Goal: Task Accomplishment & Management: Use online tool/utility

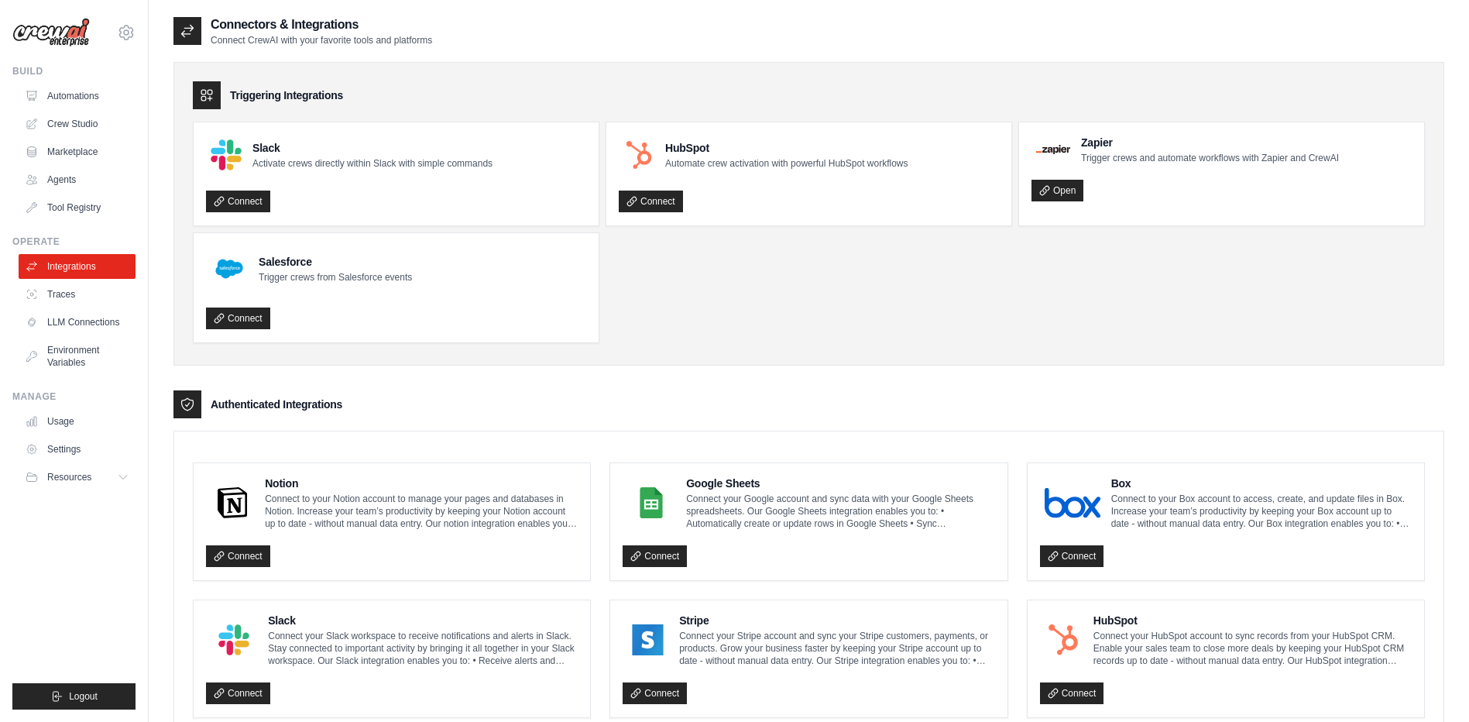
click at [74, 33] on img at bounding box center [50, 32] width 77 height 29
click at [74, 97] on link "Automations" at bounding box center [78, 96] width 117 height 25
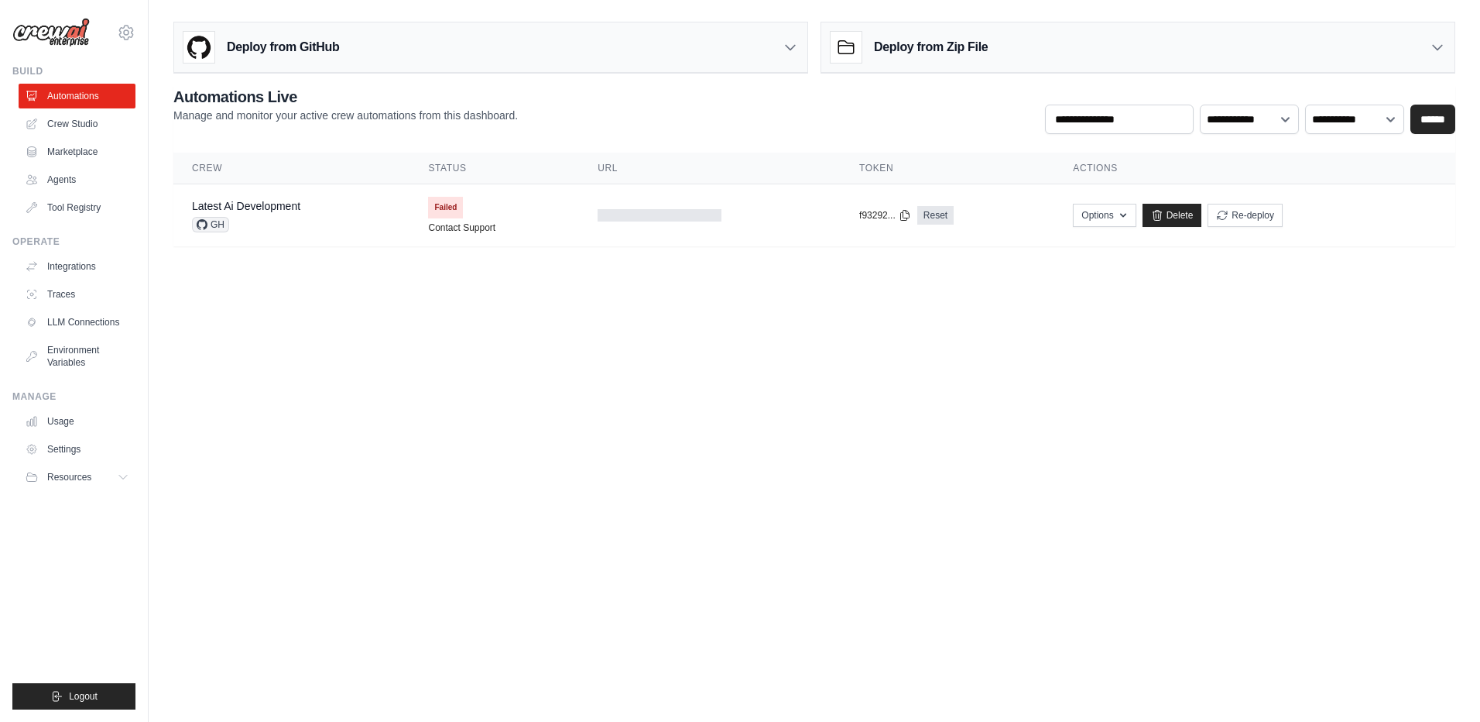
click at [98, 48] on div "jogayondev@ie.gt.com Settings" at bounding box center [73, 25] width 123 height 50
click at [81, 26] on img at bounding box center [50, 32] width 77 height 29
click at [1238, 219] on button "Re-deploy" at bounding box center [1245, 214] width 75 height 23
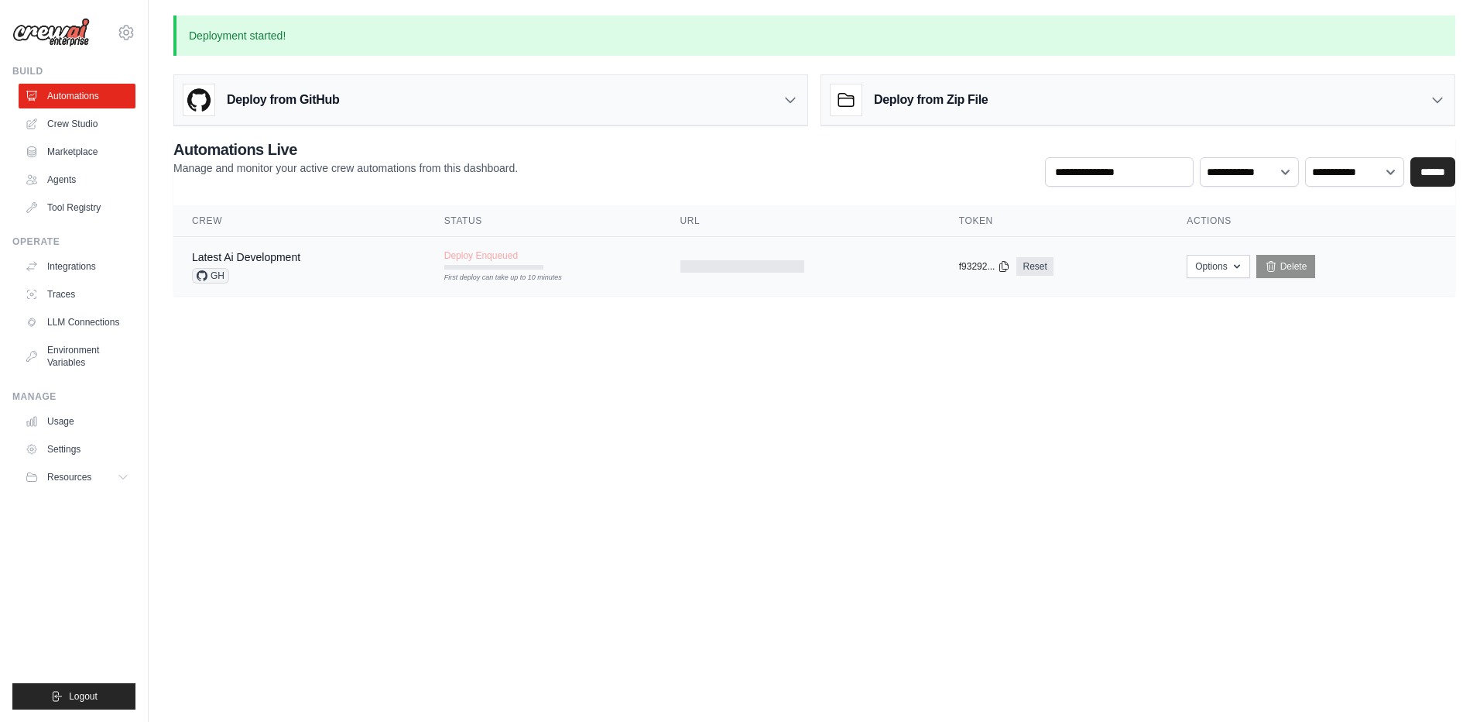
click at [537, 263] on div "Deploy Enqueued First deploy can take up to 10 minutes" at bounding box center [493, 259] width 99 height 20
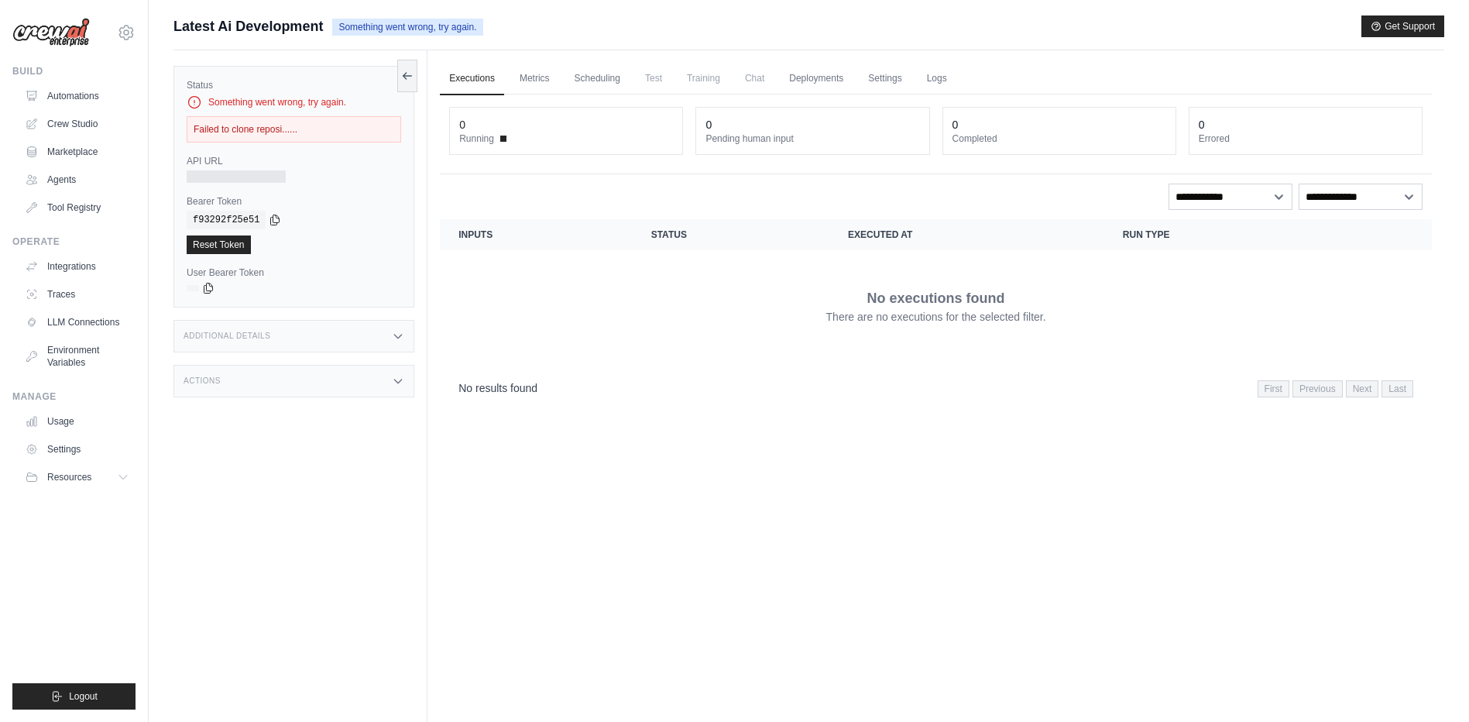
click at [544, 425] on div "Executions Metrics Scheduling Test Training Chat Deployments Settings Logs 0 Ru…" at bounding box center [935, 411] width 1017 height 722
click at [73, 87] on link "Automations" at bounding box center [78, 96] width 117 height 25
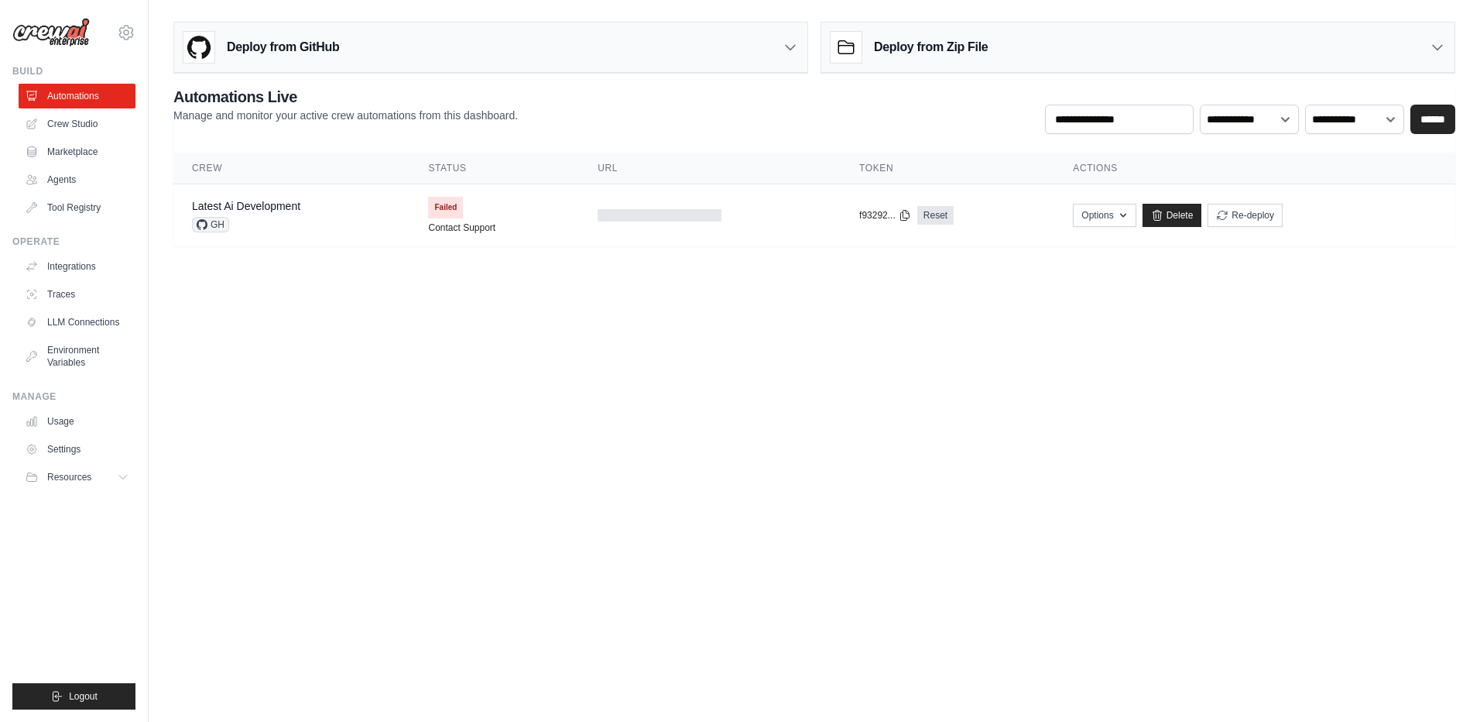
click at [386, 19] on div "**********" at bounding box center [814, 44] width 1282 height 58
click at [358, 37] on div "Deploy from GitHub" at bounding box center [490, 47] width 633 height 50
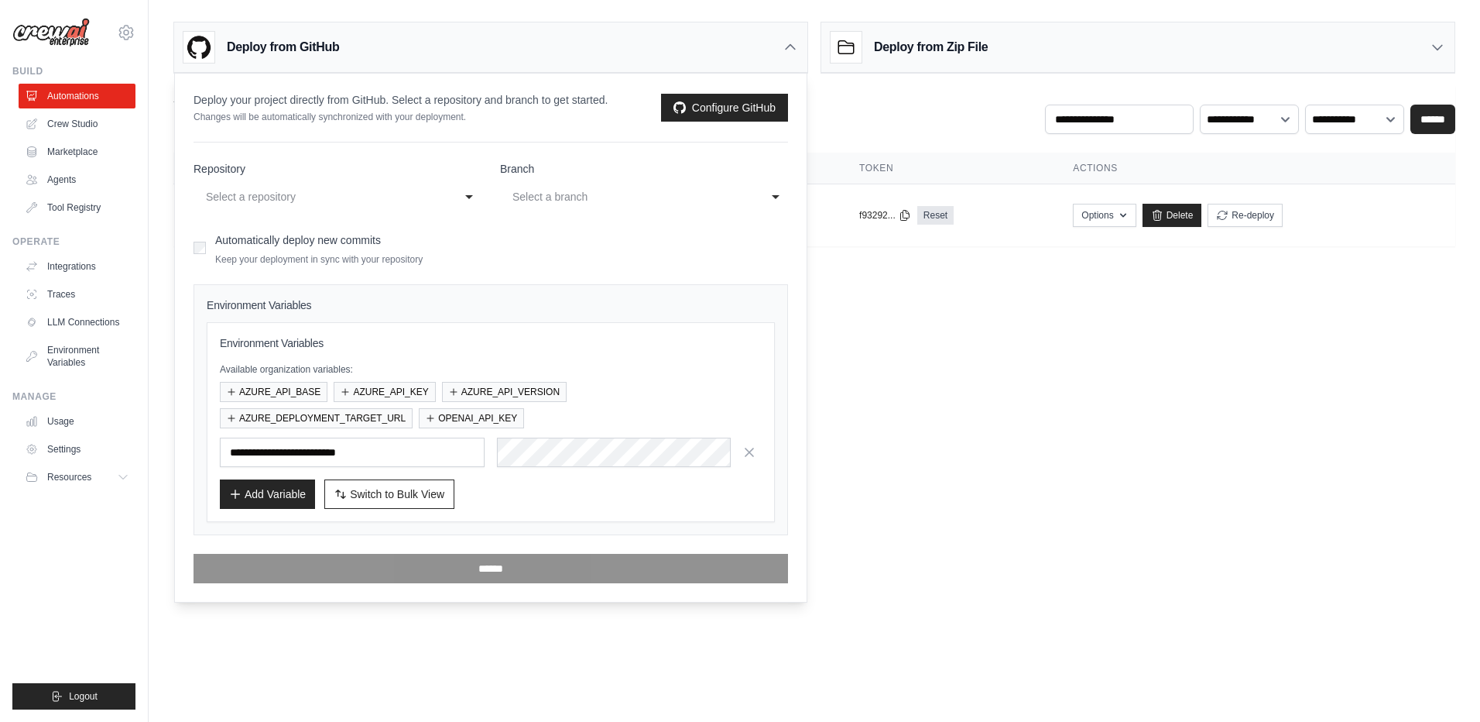
click at [564, 490] on div "Add Variable Switch to Bulk View Switch to Table View" at bounding box center [491, 493] width 542 height 29
click at [592, 488] on div "Add Variable Switch to Bulk View Switch to Table View" at bounding box center [491, 493] width 542 height 29
click at [491, 414] on button "OPENAI_API_KEY" at bounding box center [471, 417] width 105 height 20
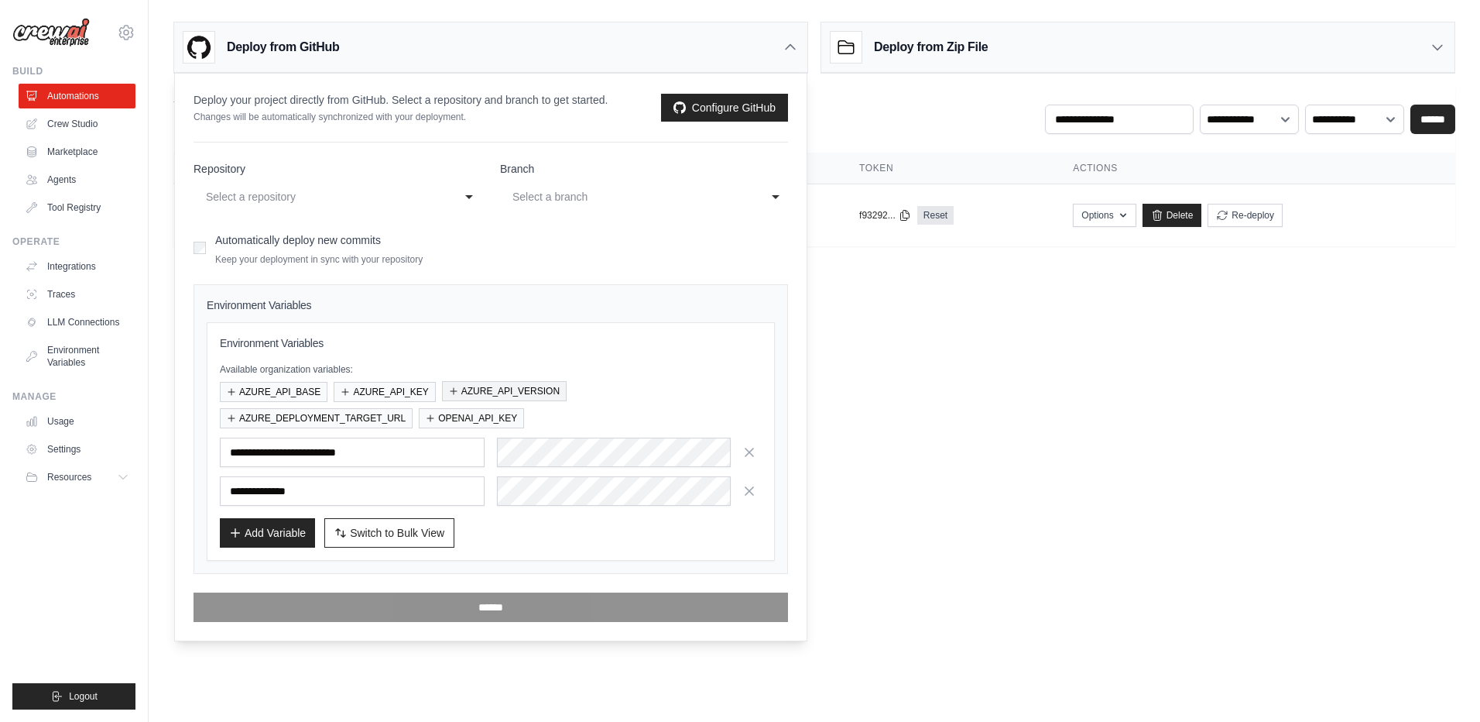
click at [492, 386] on button "AZURE_API_VERSION" at bounding box center [504, 391] width 125 height 20
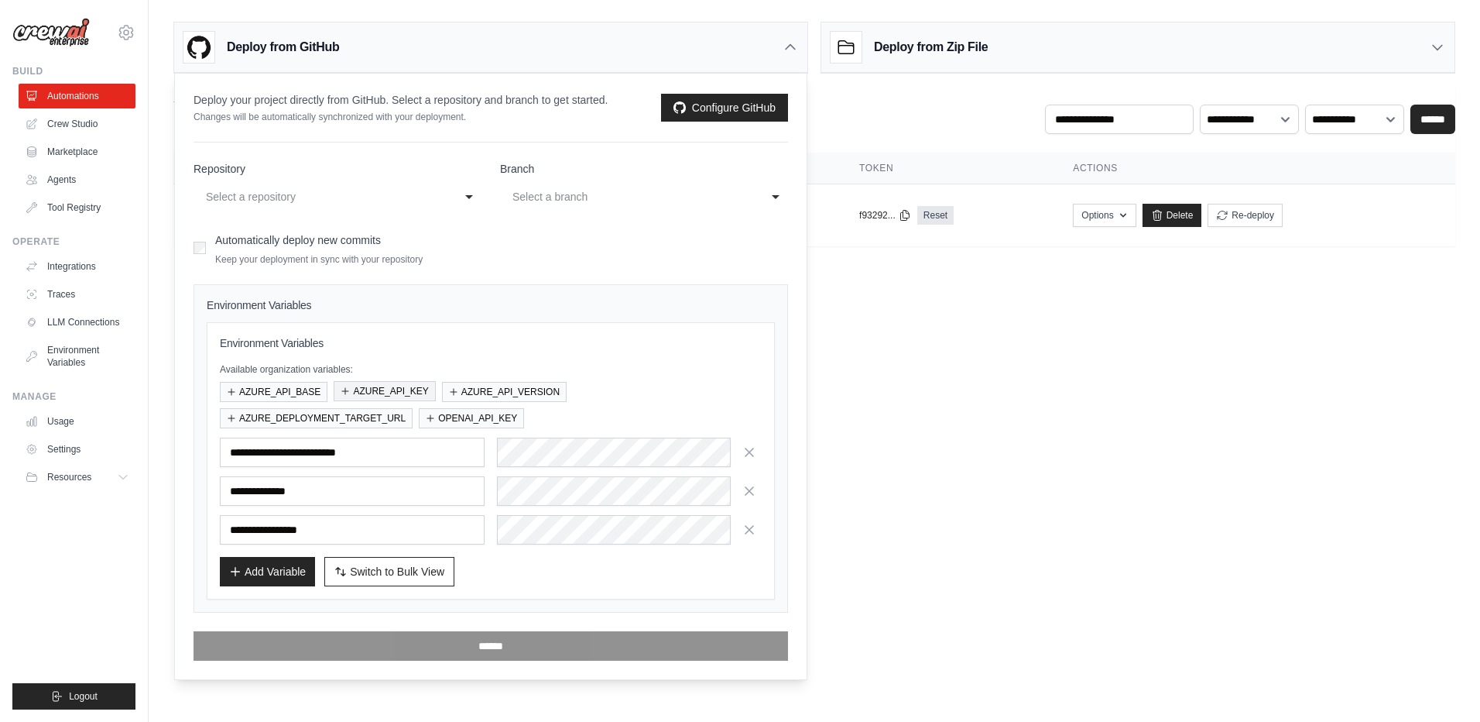
click at [368, 386] on button "AZURE_API_KEY" at bounding box center [384, 391] width 101 height 20
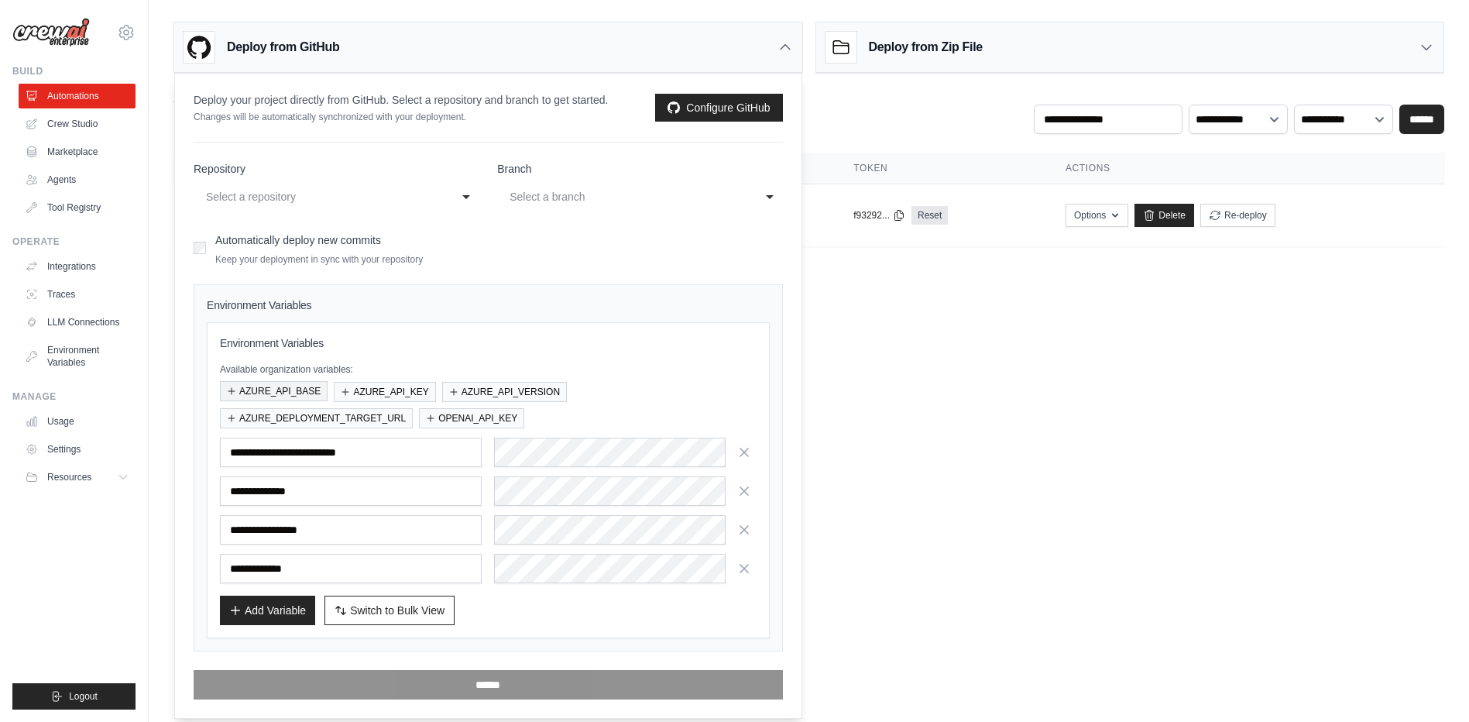
click at [284, 391] on button "AZURE_API_BASE" at bounding box center [274, 391] width 108 height 20
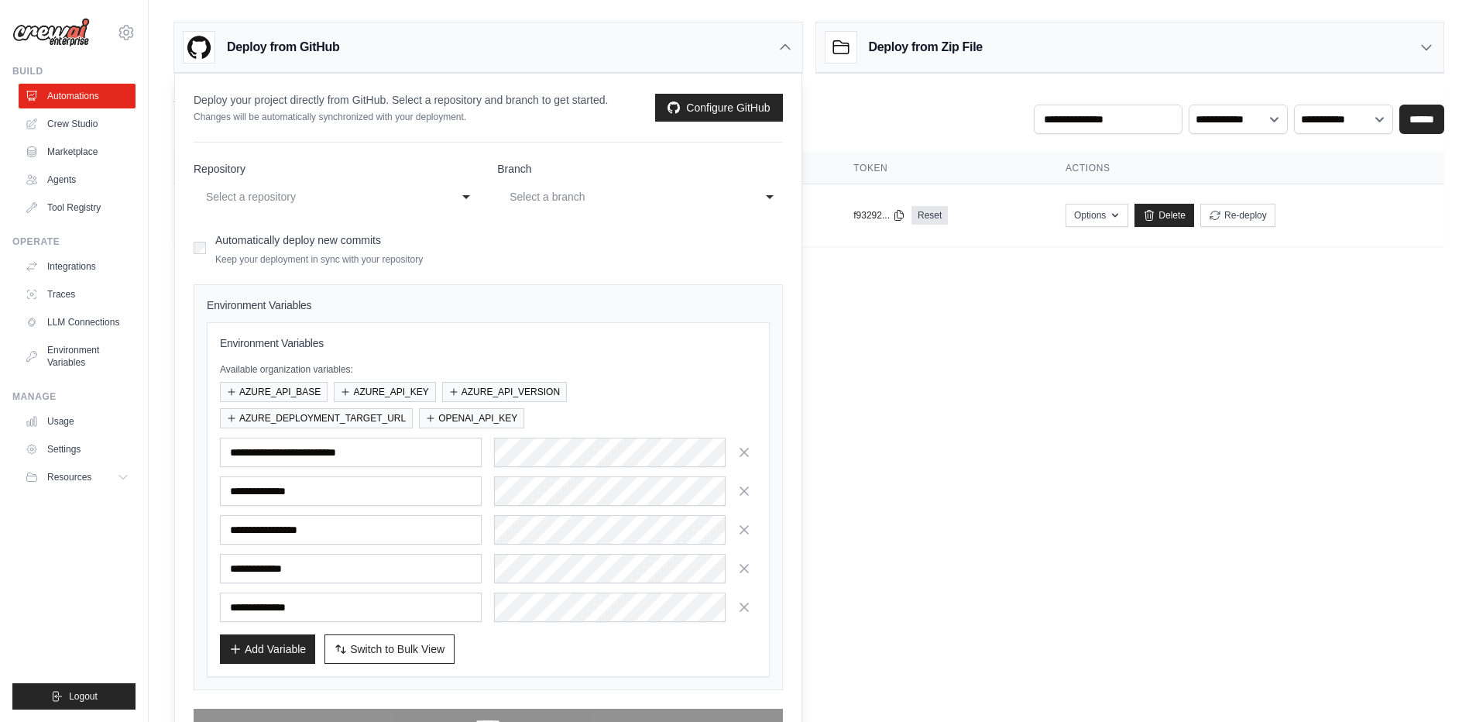
click at [468, 187] on div "**********" at bounding box center [336, 197] width 285 height 28
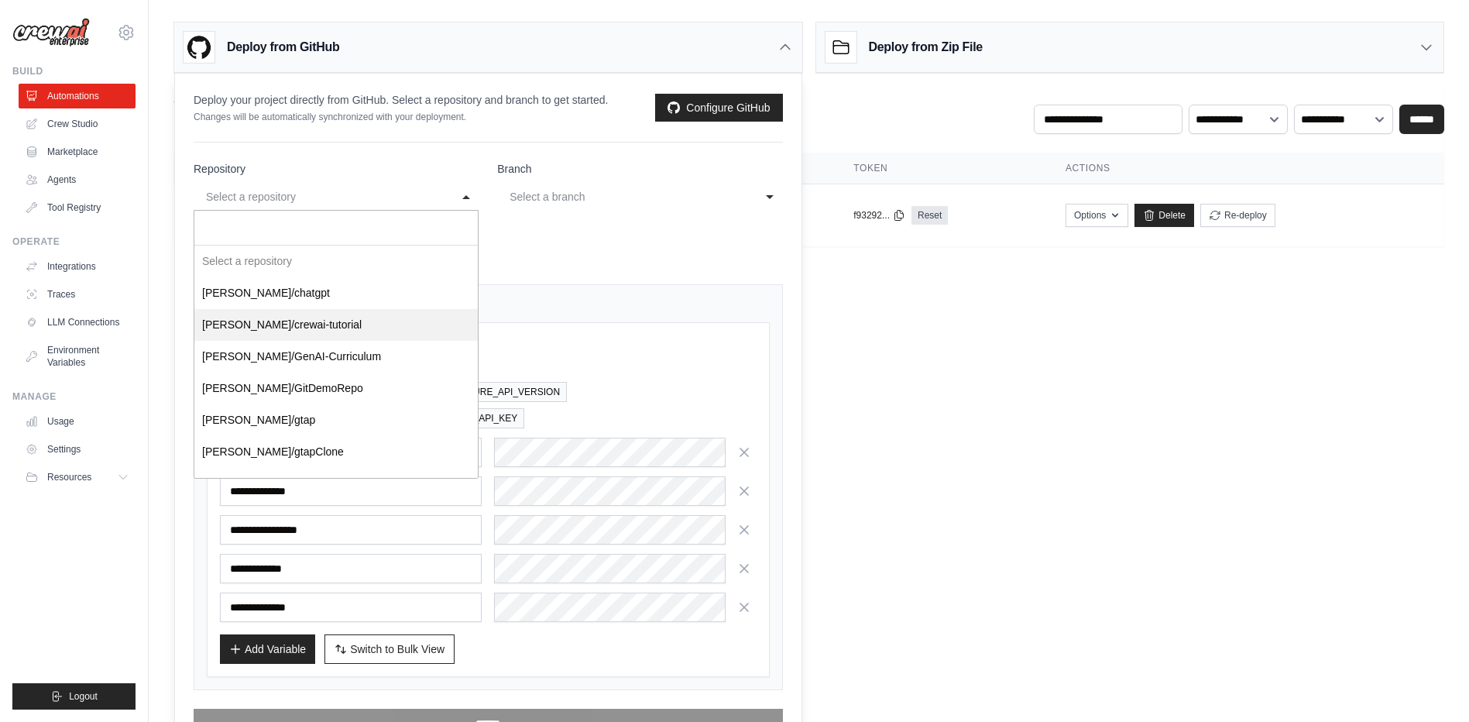
select select "**********"
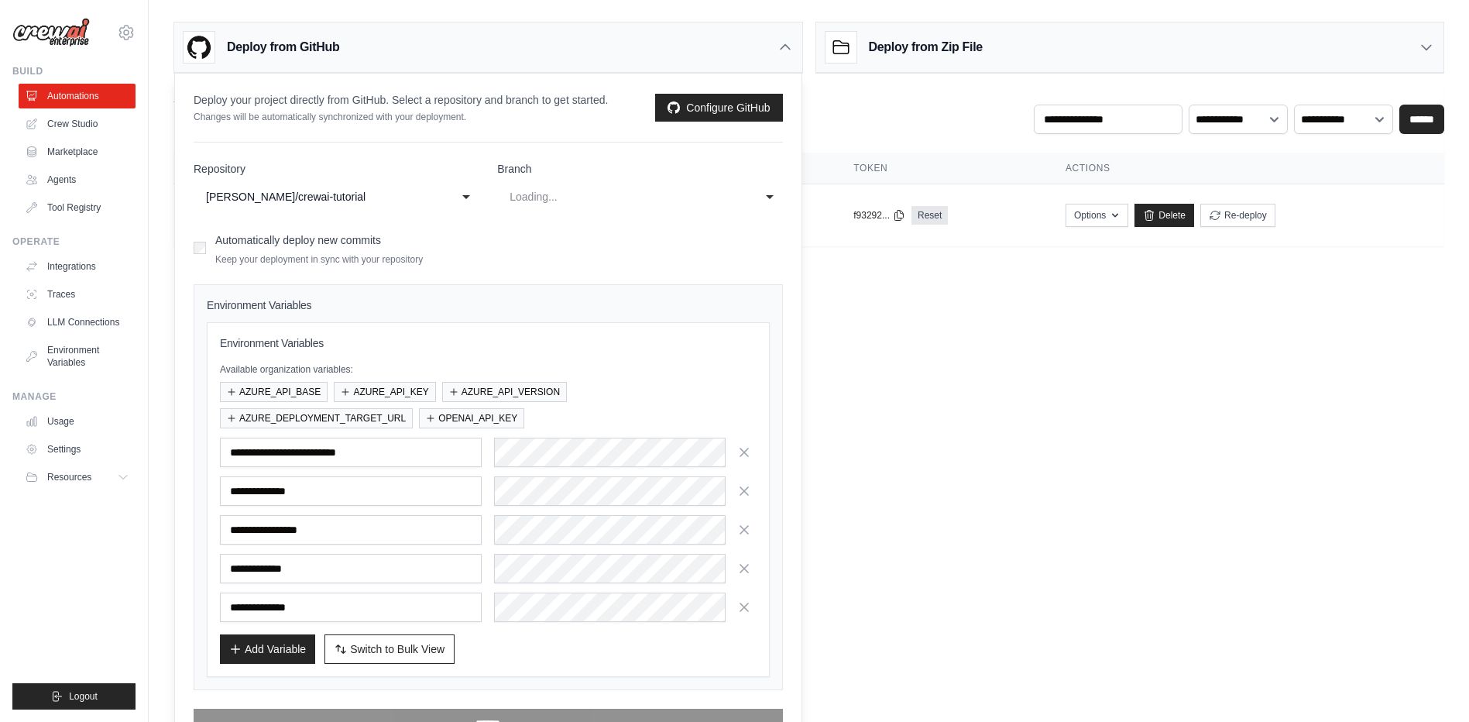
select select "****"
click at [767, 197] on div "**** main" at bounding box center [639, 197] width 285 height 28
click at [621, 262] on form "**********" at bounding box center [488, 449] width 589 height 577
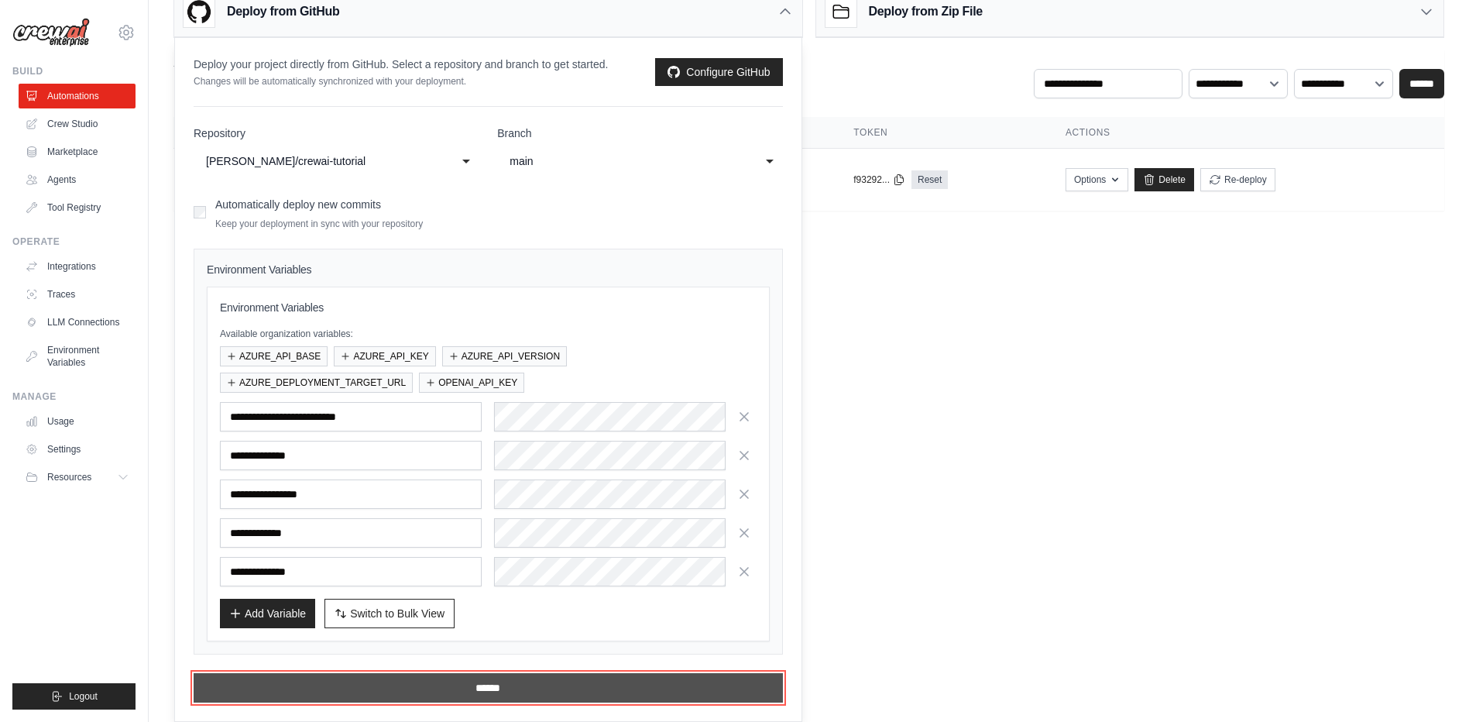
click at [526, 684] on input "******" at bounding box center [488, 687] width 589 height 29
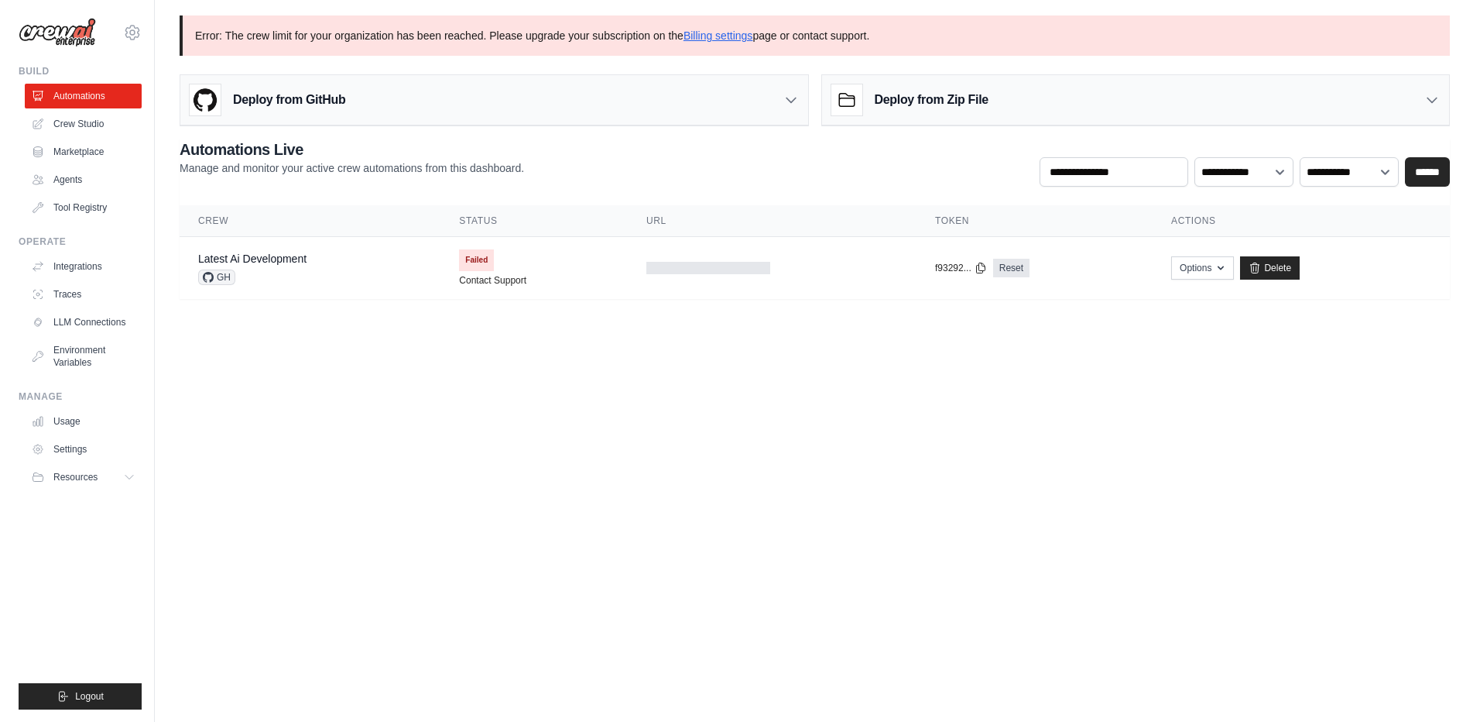
scroll to position [0, 0]
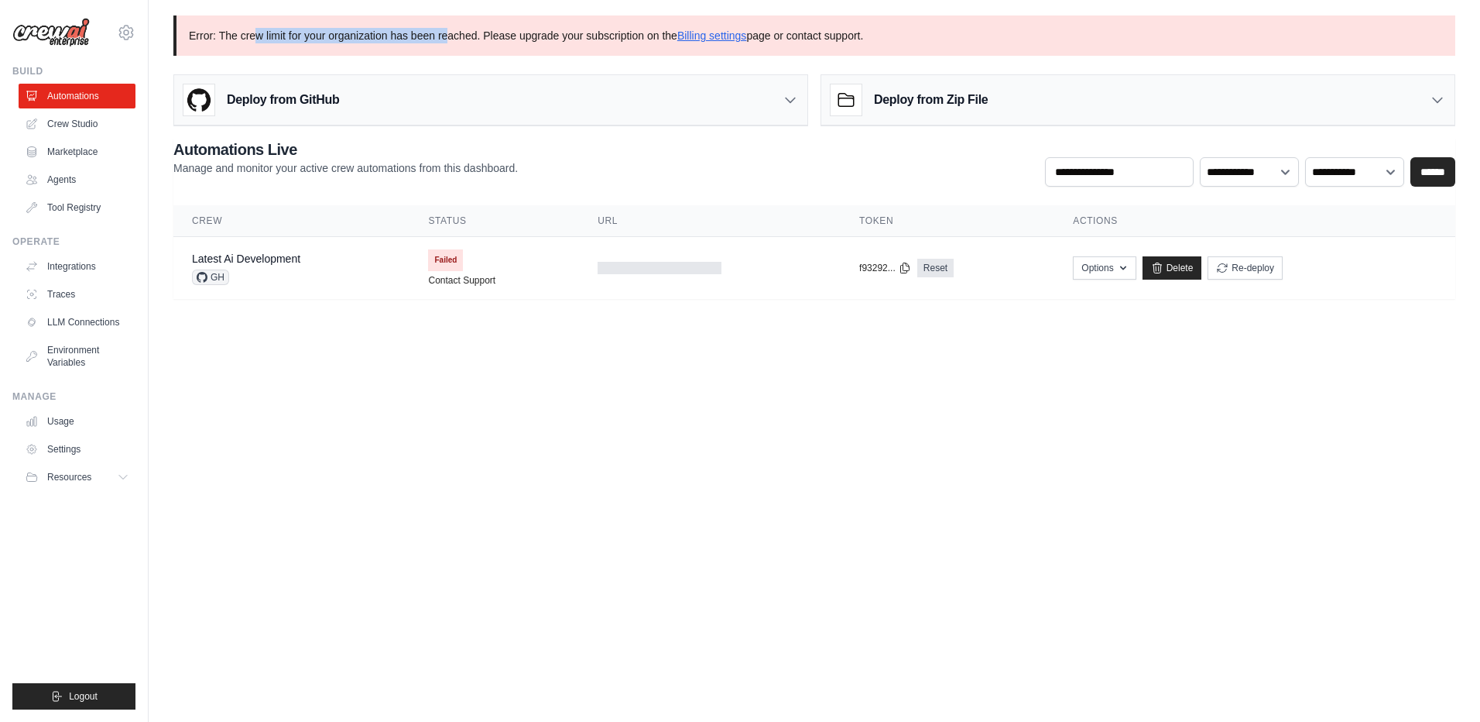
drag, startPoint x: 259, startPoint y: 16, endPoint x: 445, endPoint y: 16, distance: 186.6
click at [445, 16] on p "Error: The crew limit for your organization has been reached. Please upgrade yo…" at bounding box center [814, 35] width 1282 height 40
click at [1177, 263] on link "Delete" at bounding box center [1173, 267] width 60 height 23
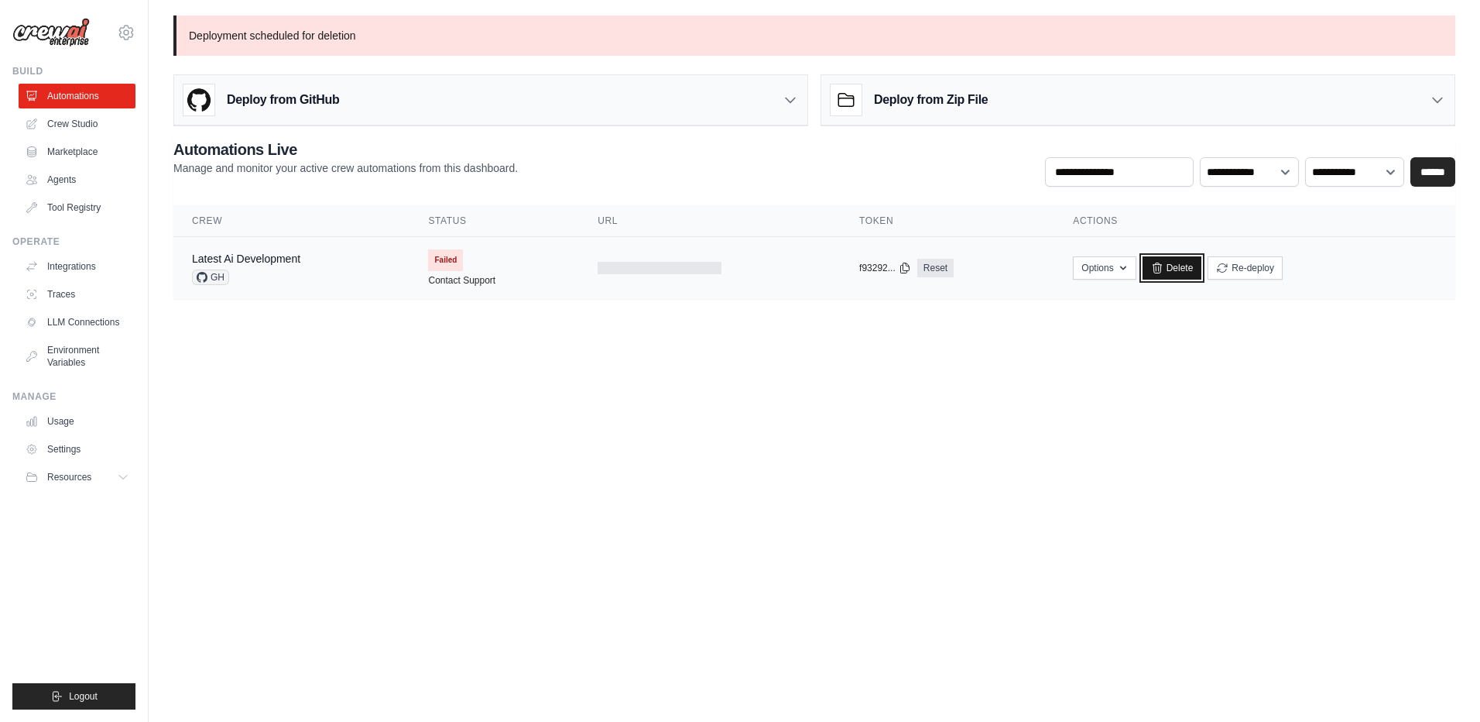
click at [1186, 271] on link "Delete" at bounding box center [1173, 267] width 60 height 23
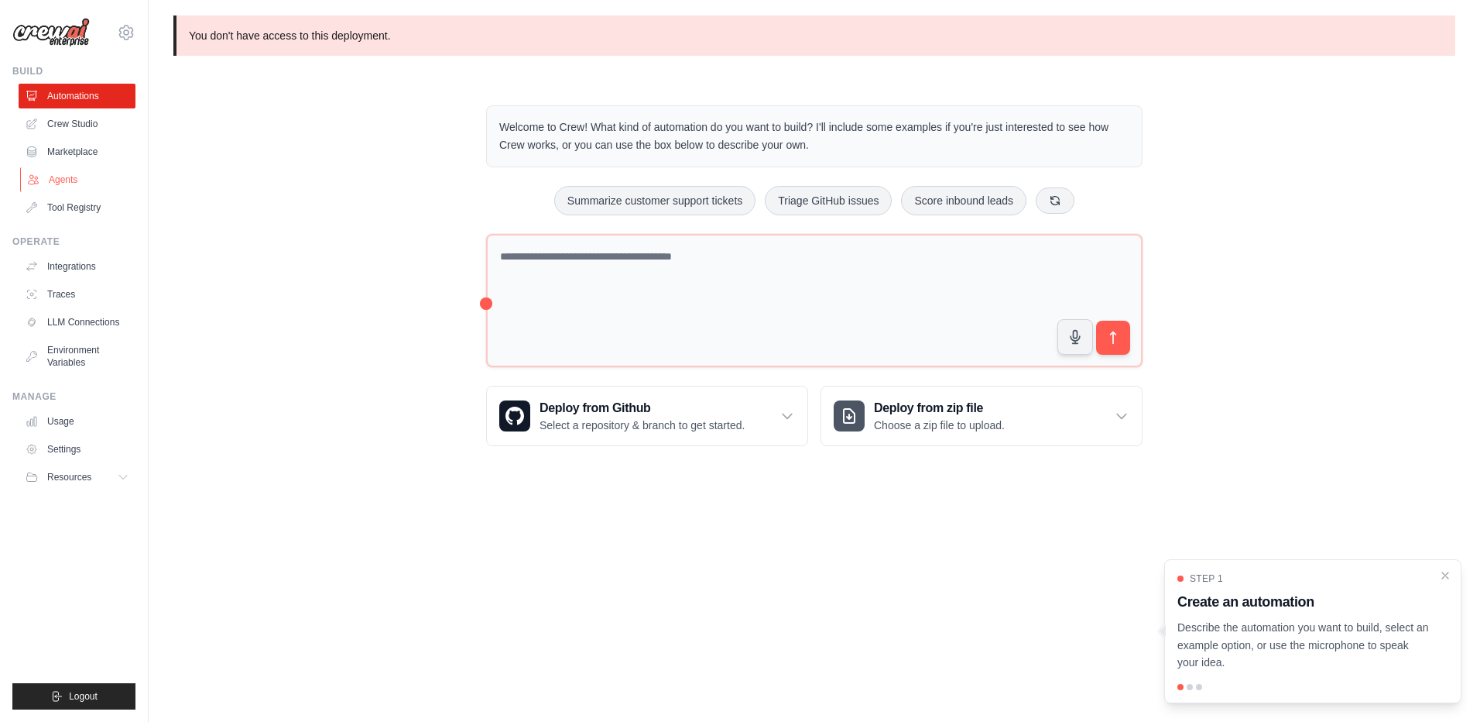
click at [70, 188] on link "Agents" at bounding box center [78, 179] width 117 height 25
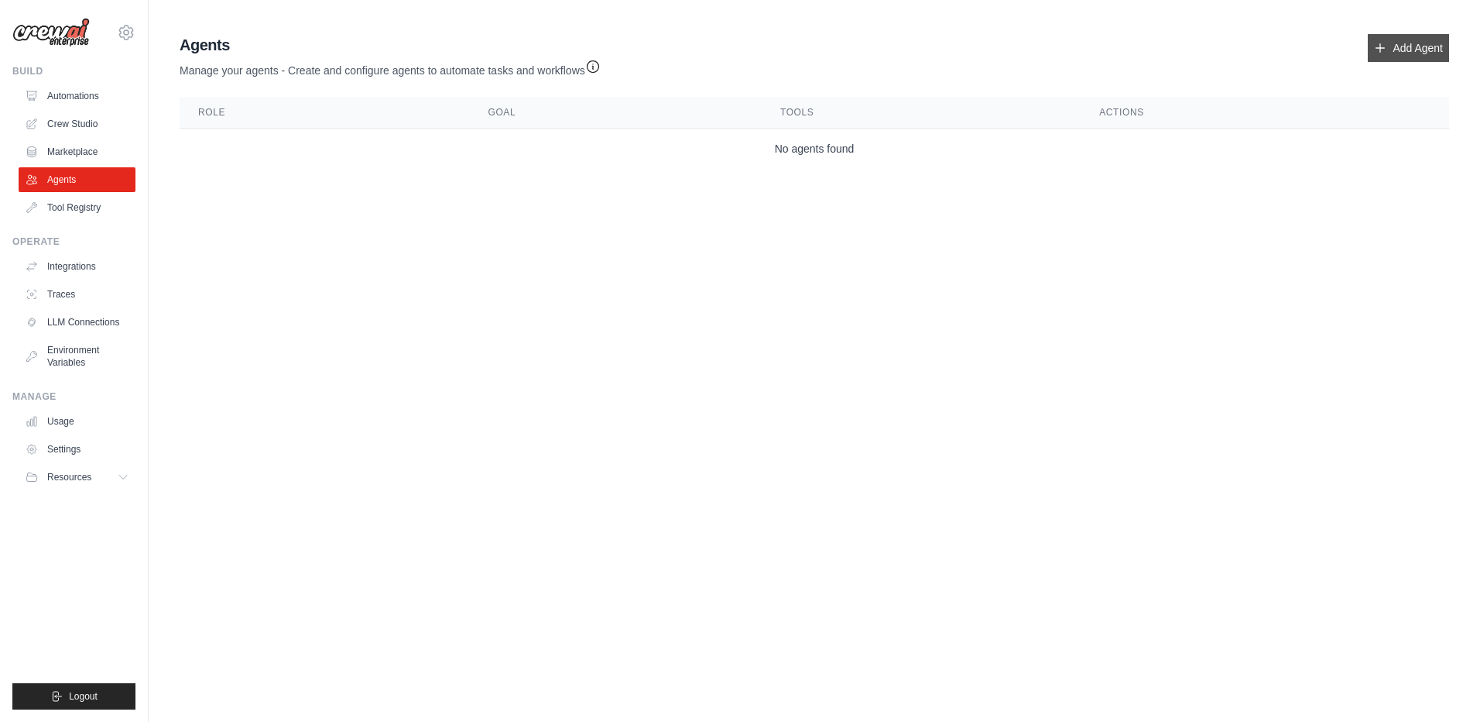
click at [1407, 51] on link "Add Agent" at bounding box center [1408, 48] width 81 height 28
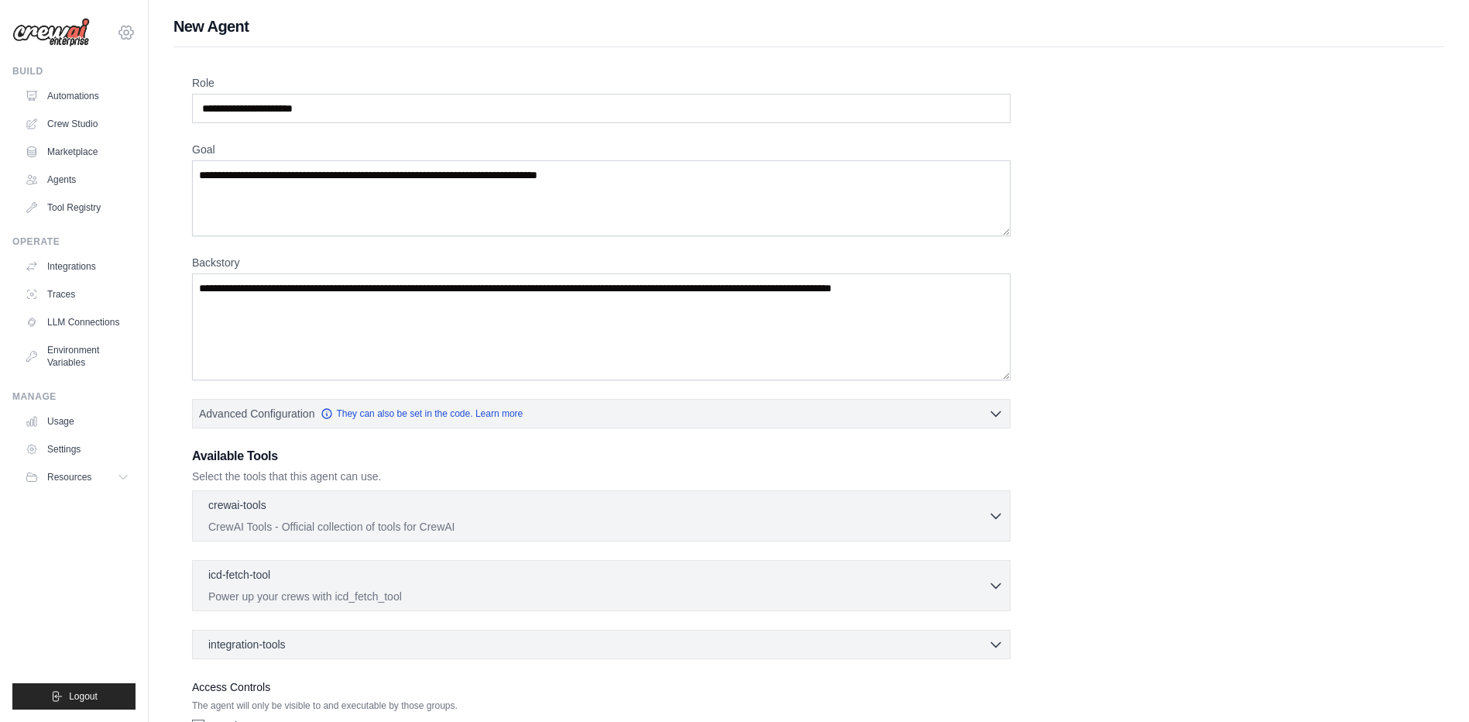
click at [128, 32] on icon at bounding box center [126, 32] width 19 height 19
click at [104, 103] on link "Settings" at bounding box center [126, 105] width 136 height 28
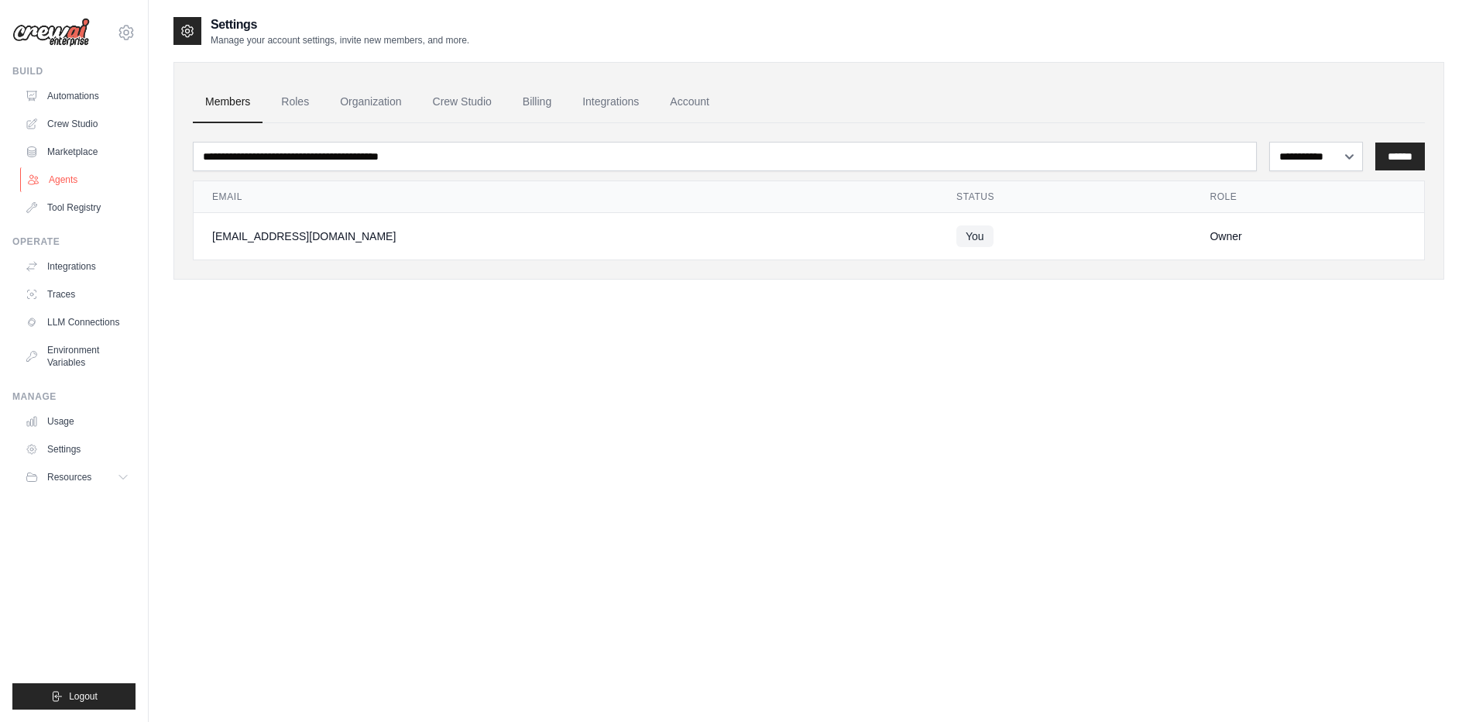
click at [69, 186] on link "Agents" at bounding box center [78, 179] width 117 height 25
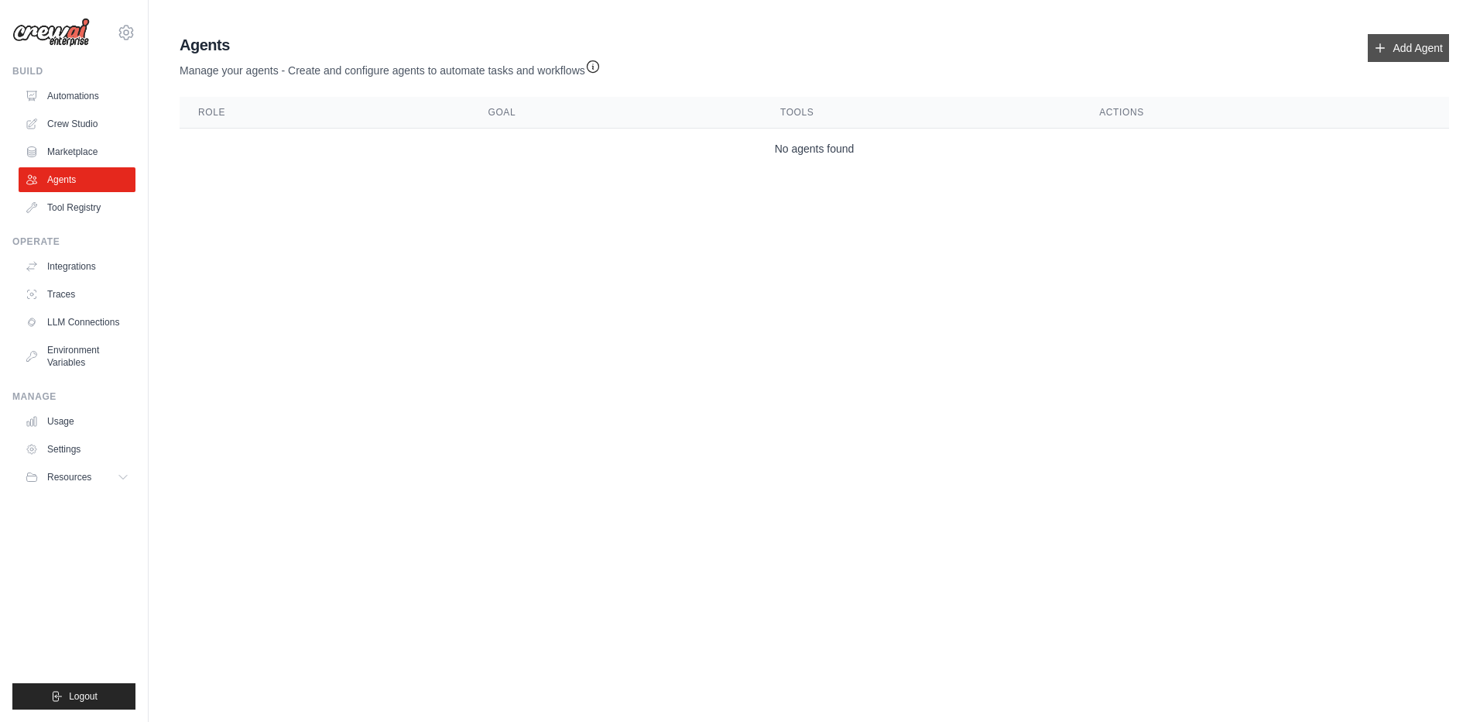
click at [1409, 41] on link "Add Agent" at bounding box center [1408, 48] width 81 height 28
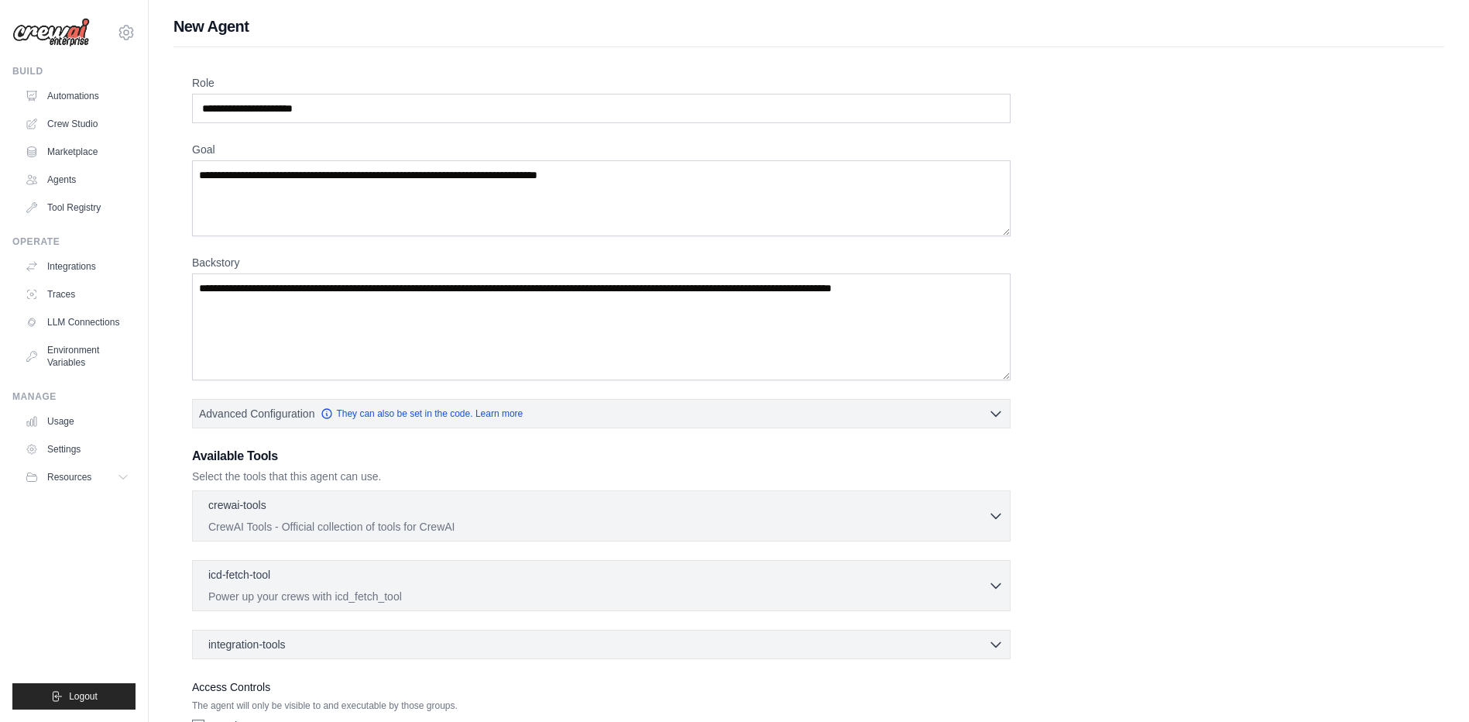
scroll to position [109, 0]
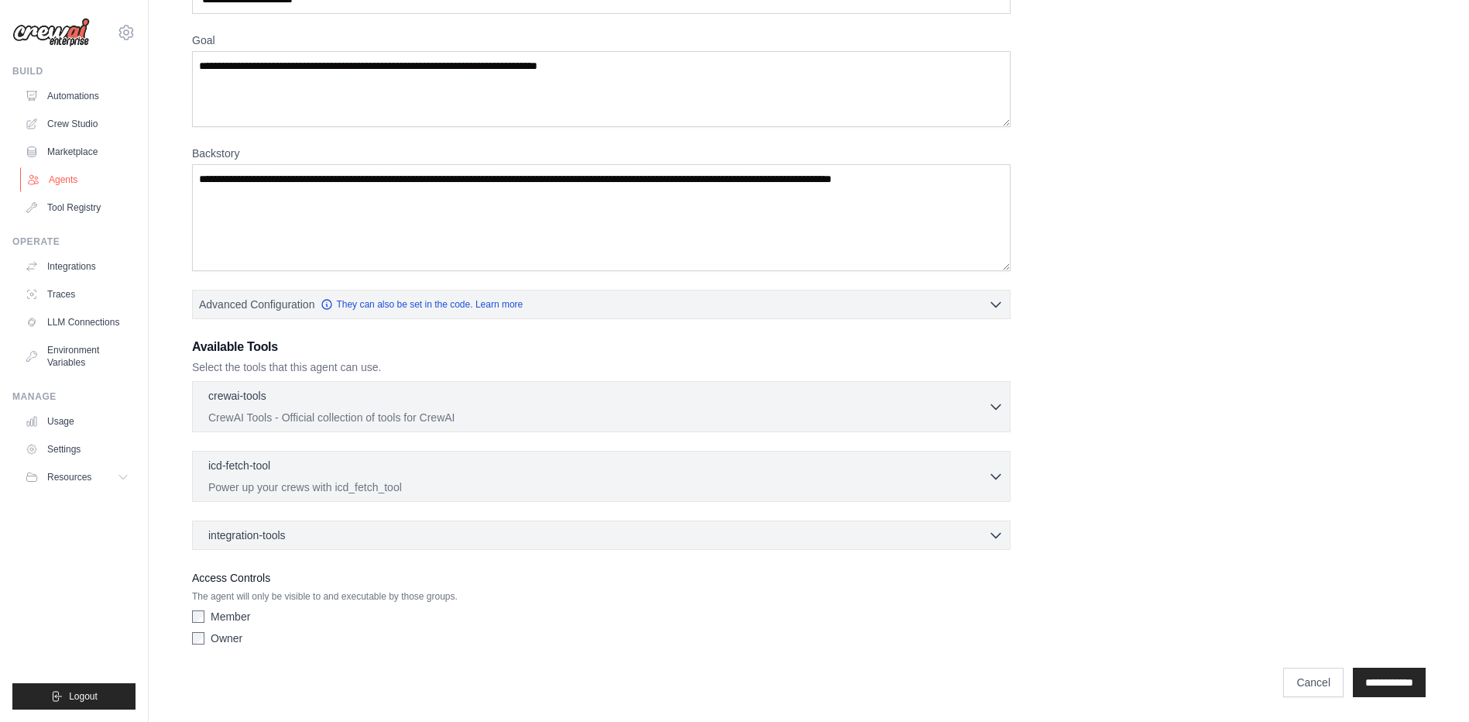
click at [67, 177] on link "Agents" at bounding box center [78, 179] width 117 height 25
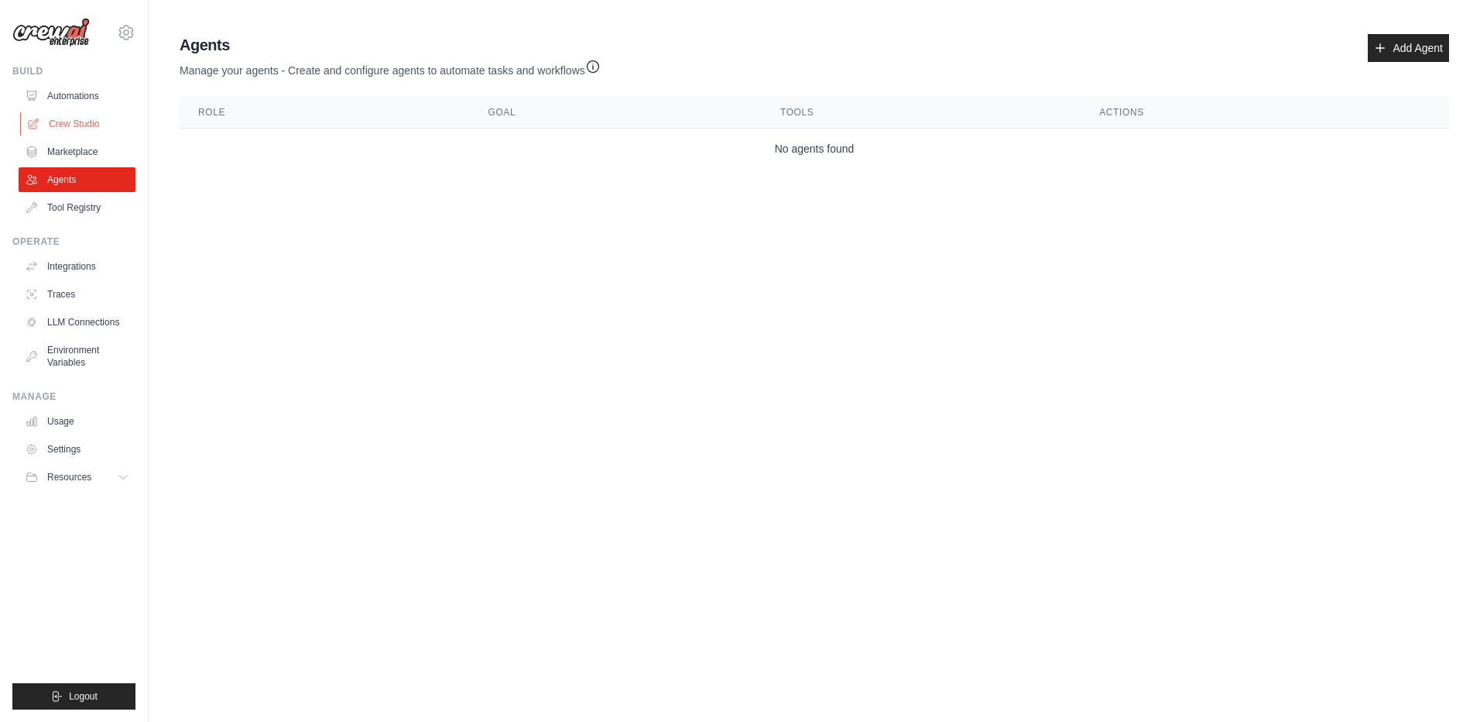
click at [63, 125] on link "Crew Studio" at bounding box center [78, 123] width 117 height 25
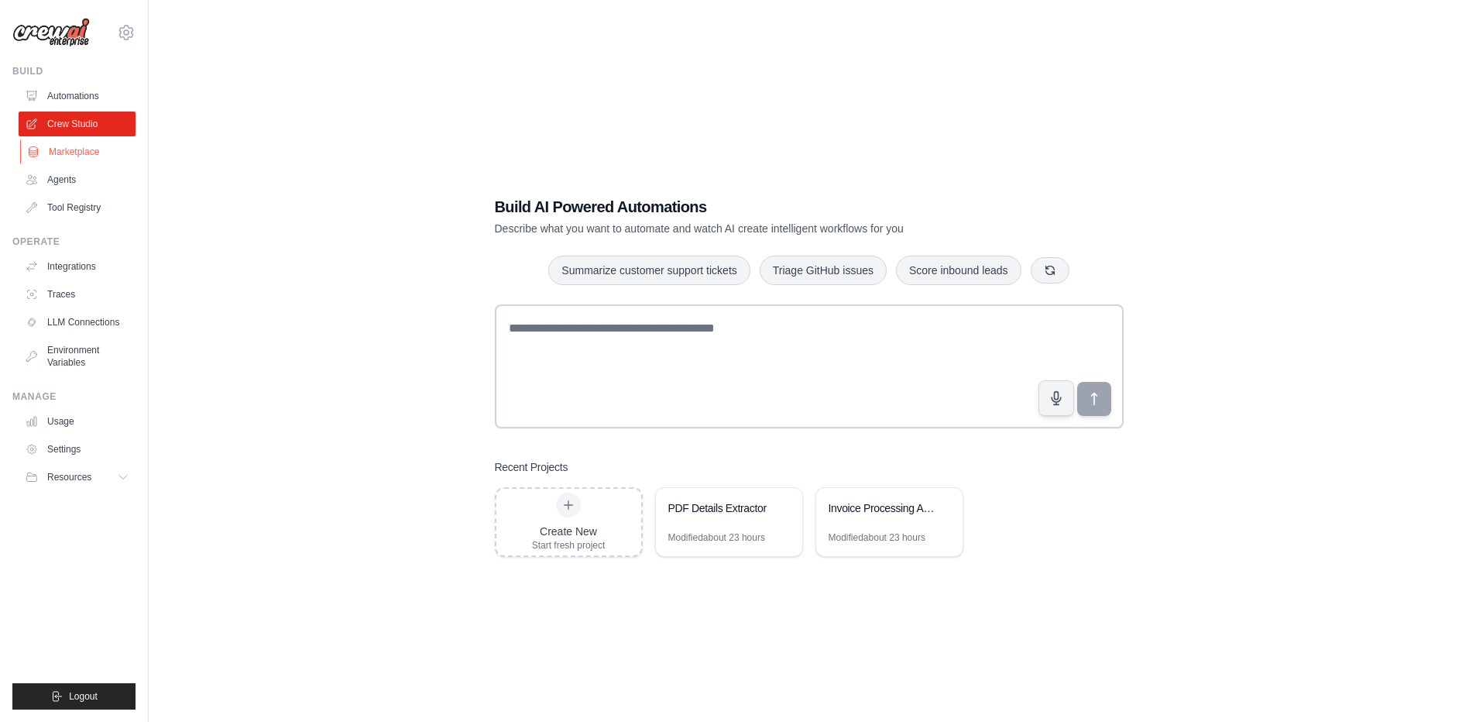
click at [67, 152] on link "Marketplace" at bounding box center [78, 151] width 117 height 25
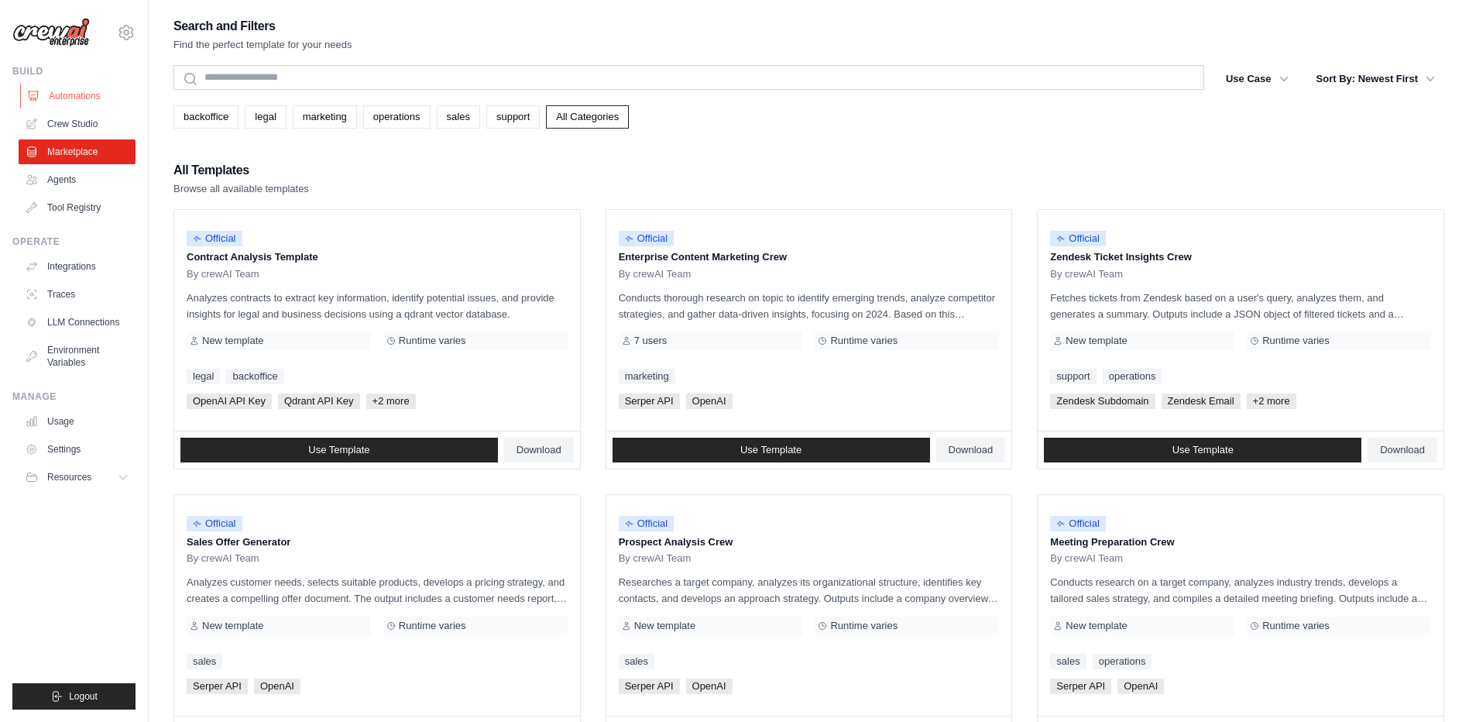
click at [81, 99] on link "Automations" at bounding box center [78, 96] width 117 height 25
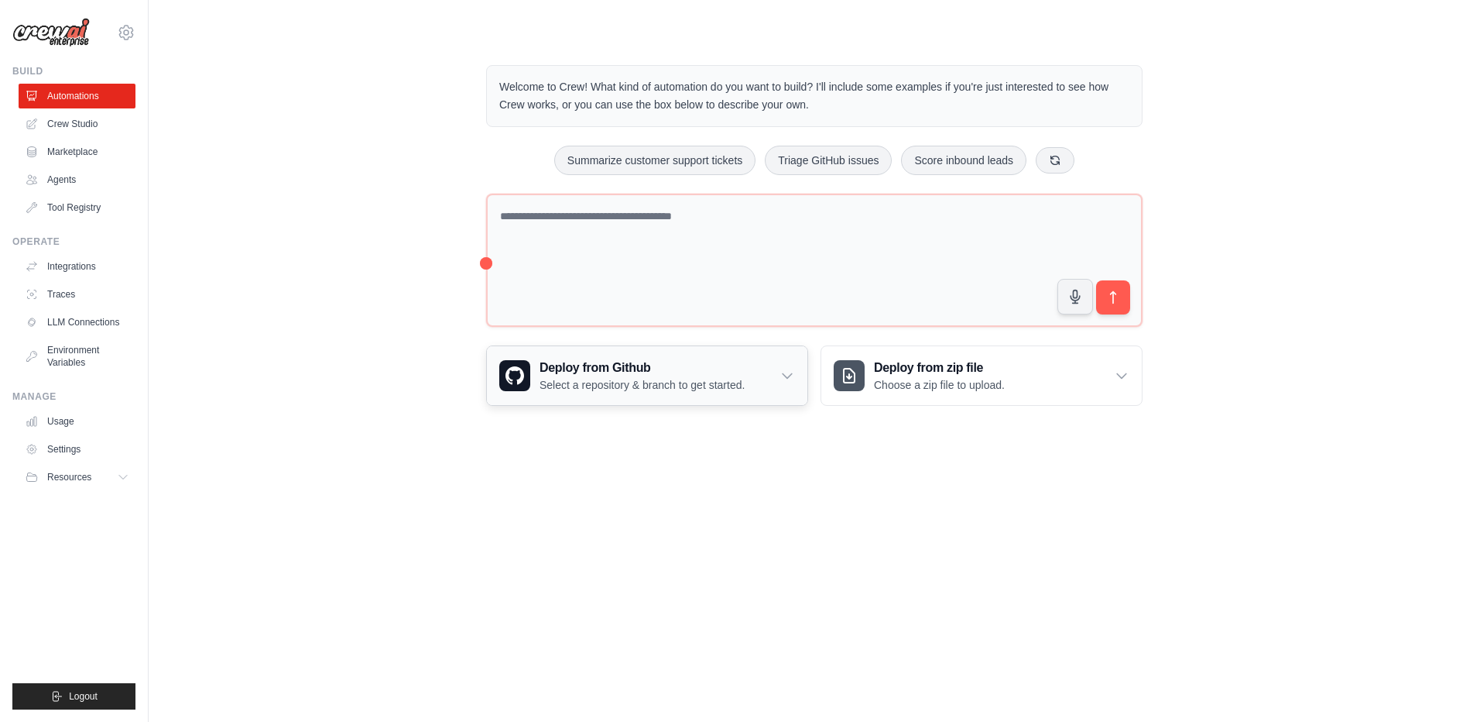
click at [743, 372] on h3 "Deploy from Github" at bounding box center [642, 367] width 205 height 19
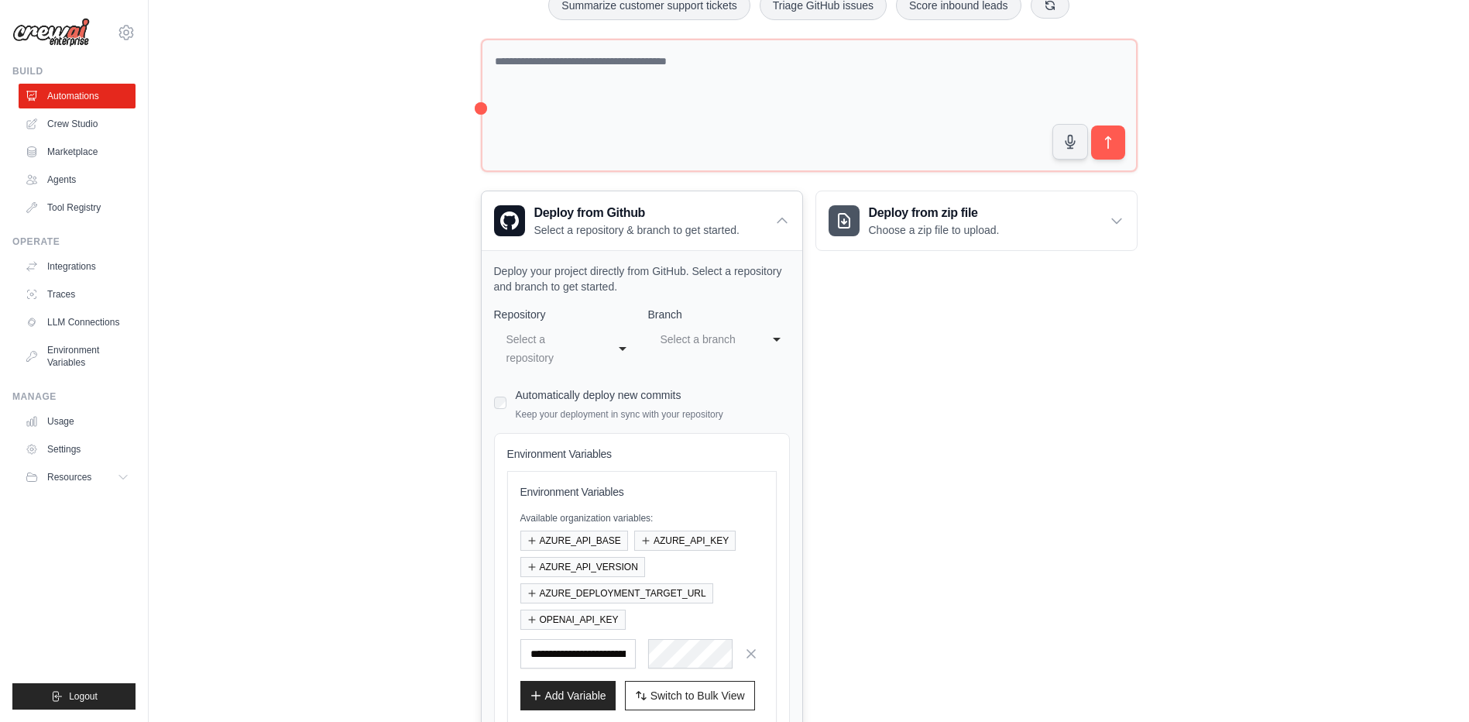
scroll to position [269, 0]
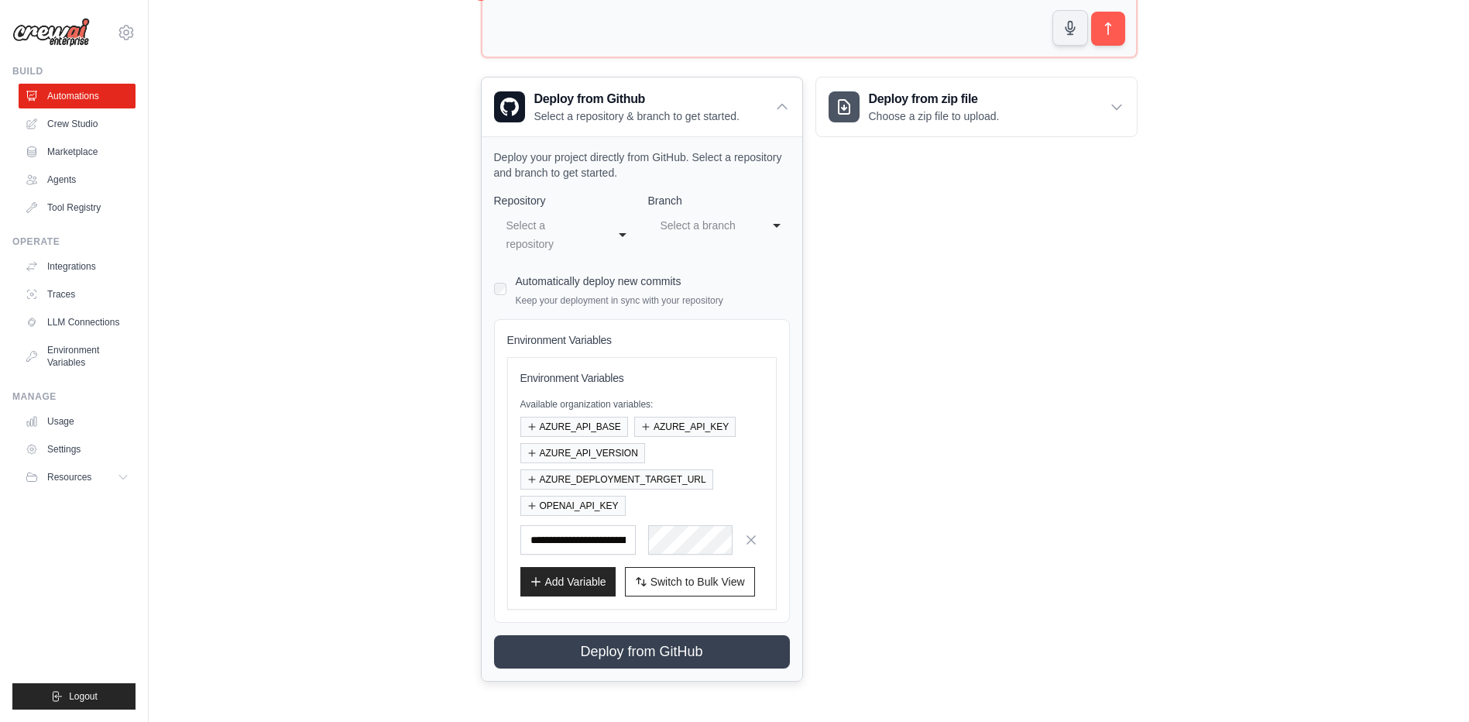
click at [612, 232] on div "**********" at bounding box center [565, 234] width 142 height 46
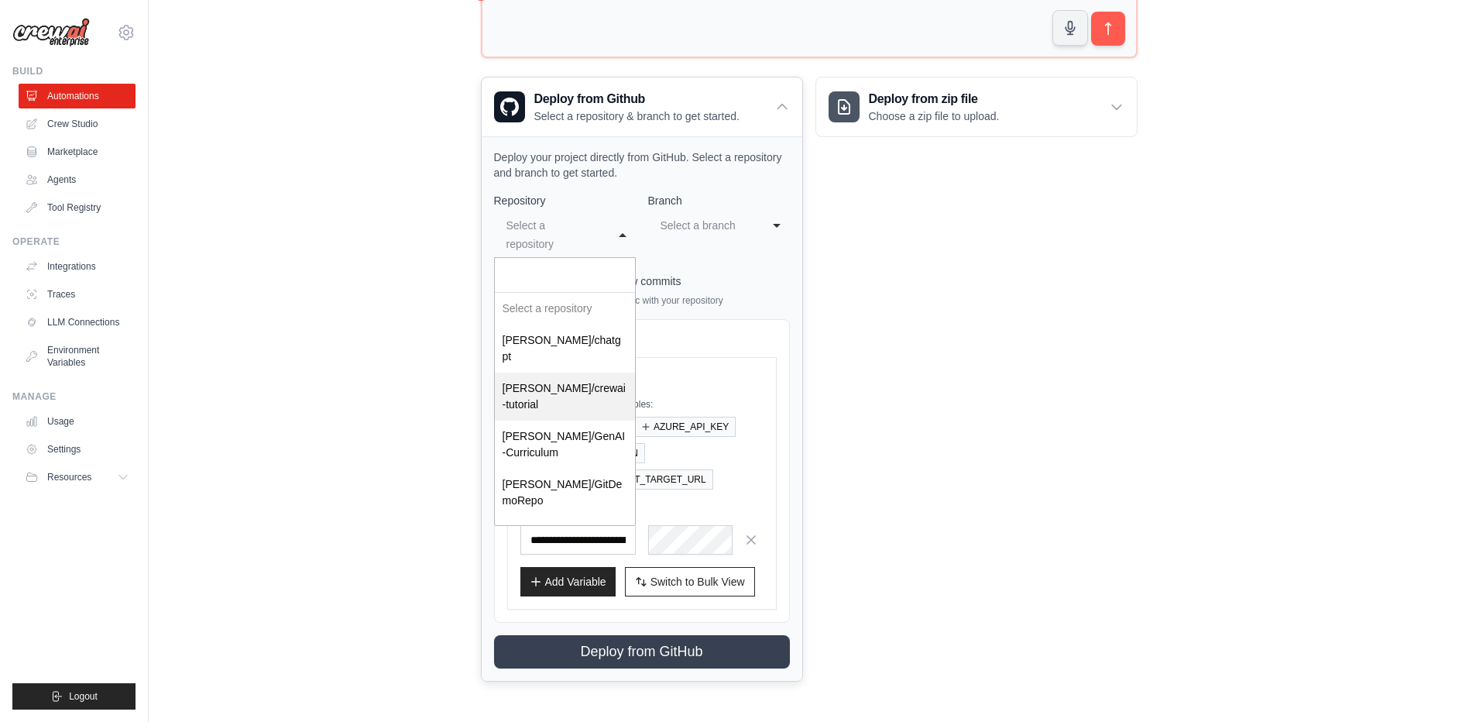
select select "**********"
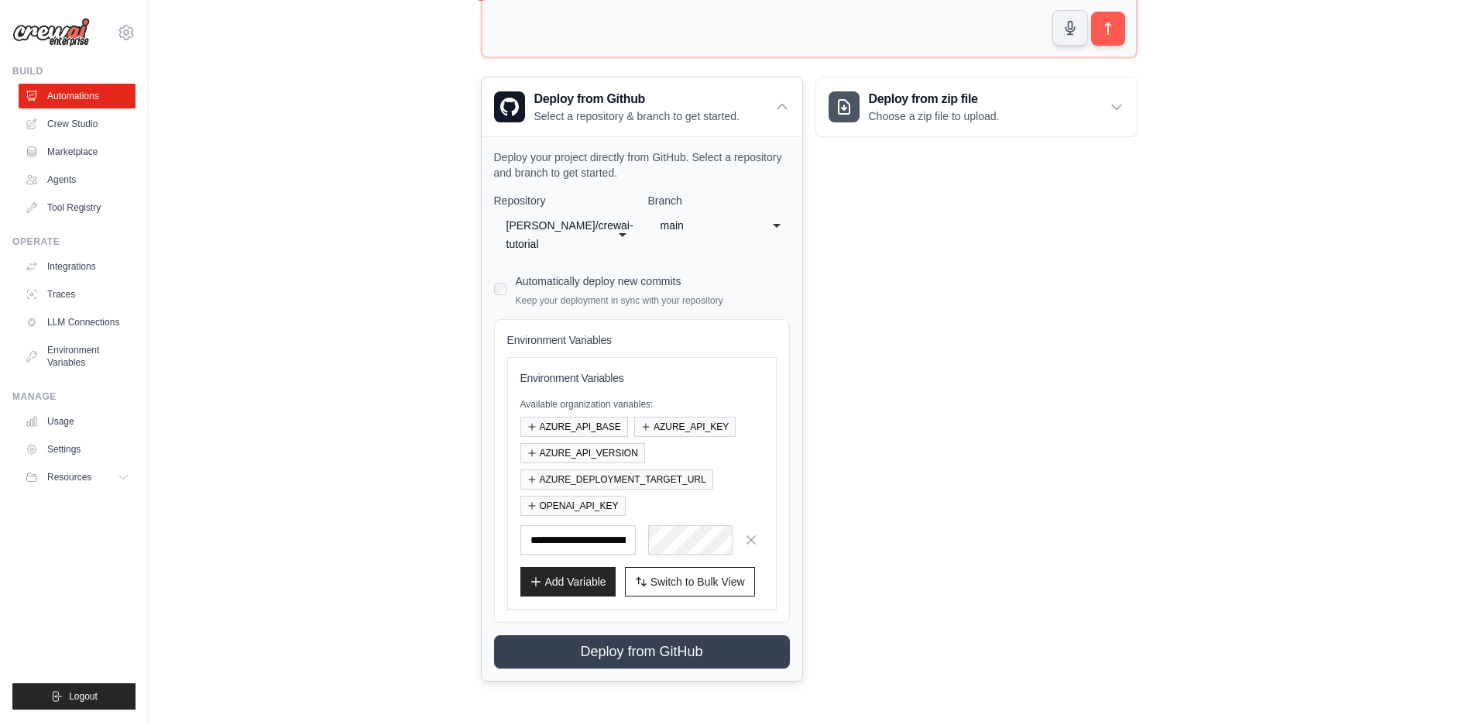
scroll to position [287, 0]
click at [650, 653] on button "Deploy from GitHub" at bounding box center [642, 652] width 302 height 34
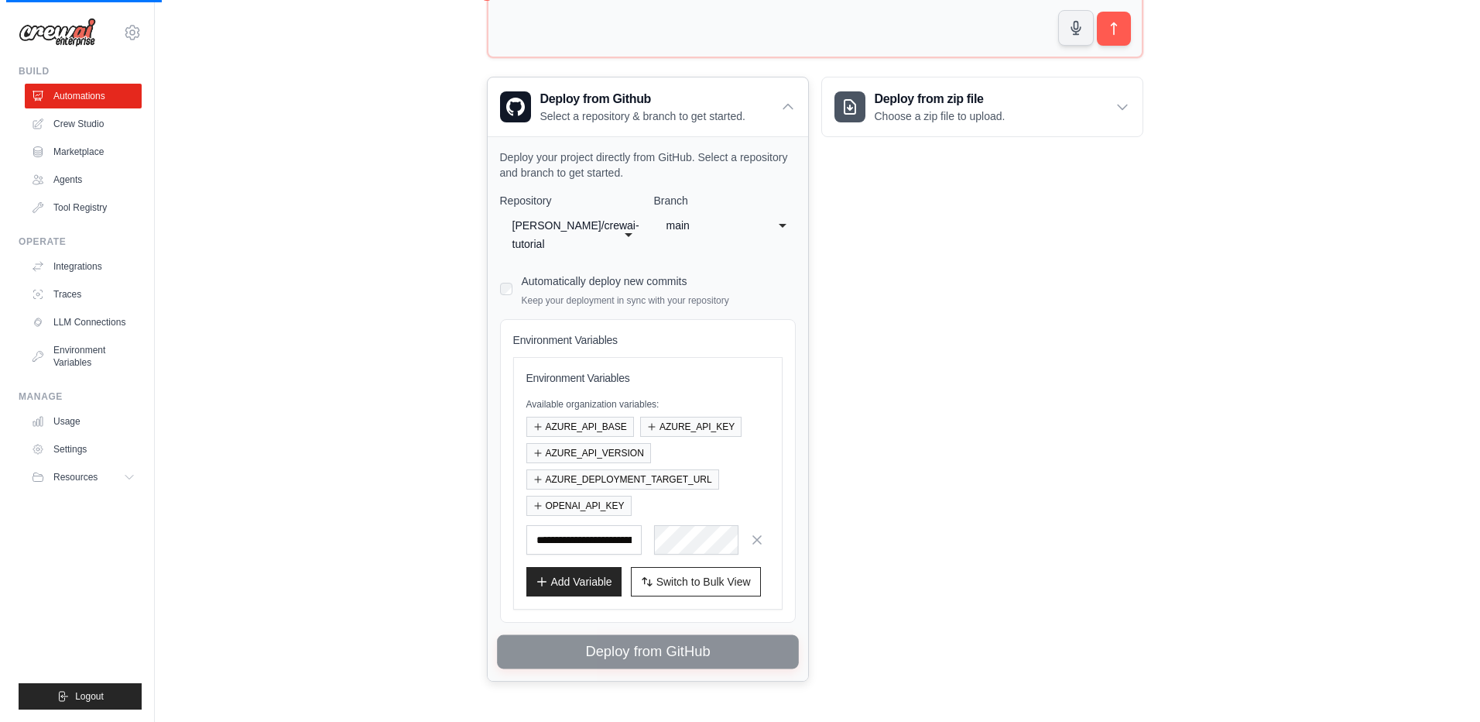
scroll to position [0, 0]
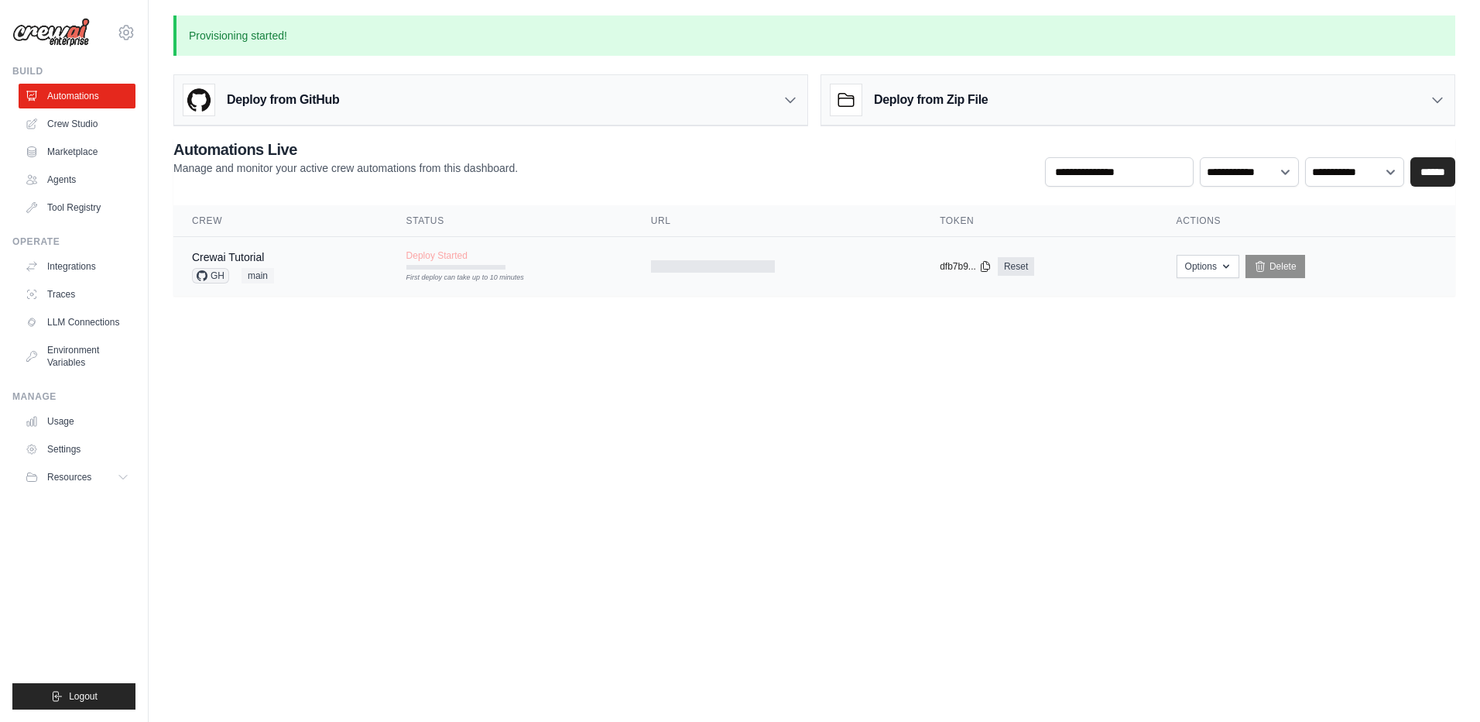
click at [307, 284] on td "Crewai Tutorial GH main" at bounding box center [280, 267] width 214 height 60
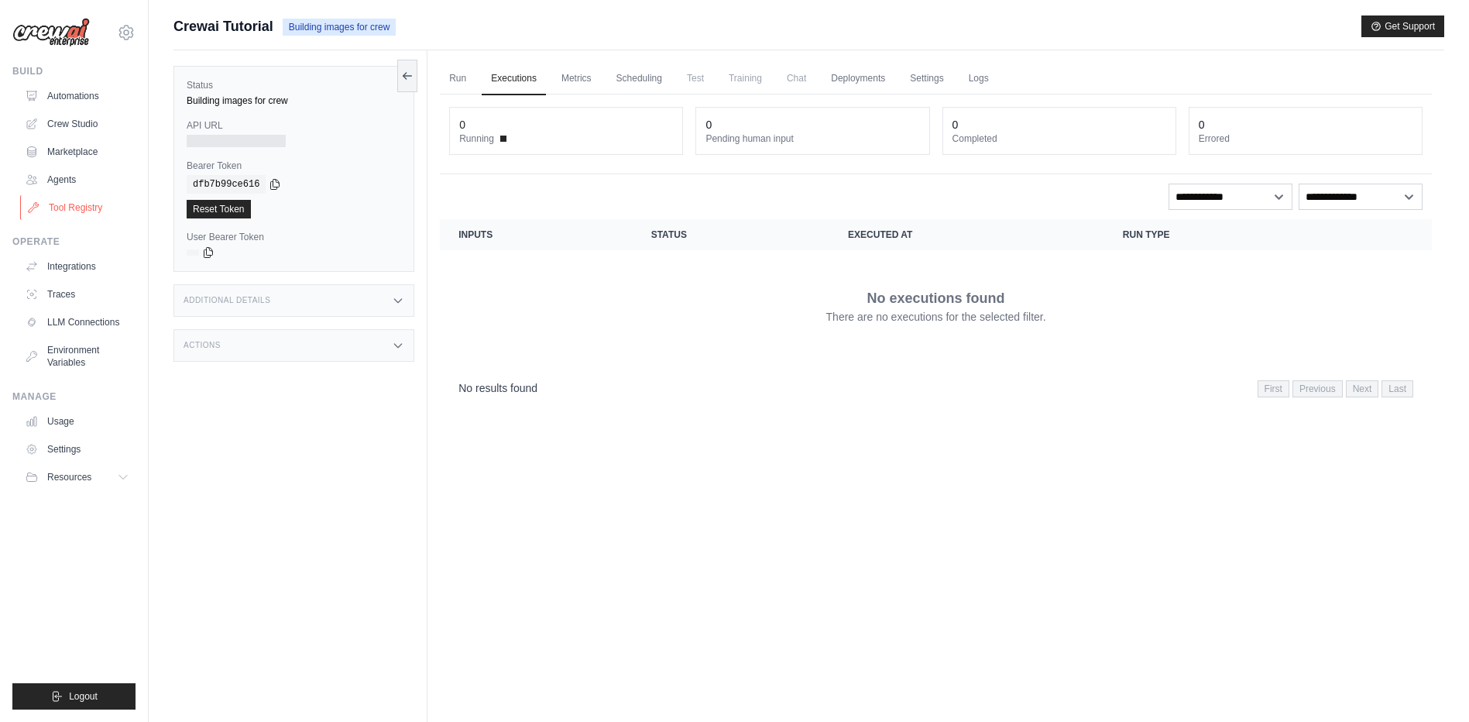
click at [94, 216] on link "Tool Registry" at bounding box center [78, 207] width 117 height 25
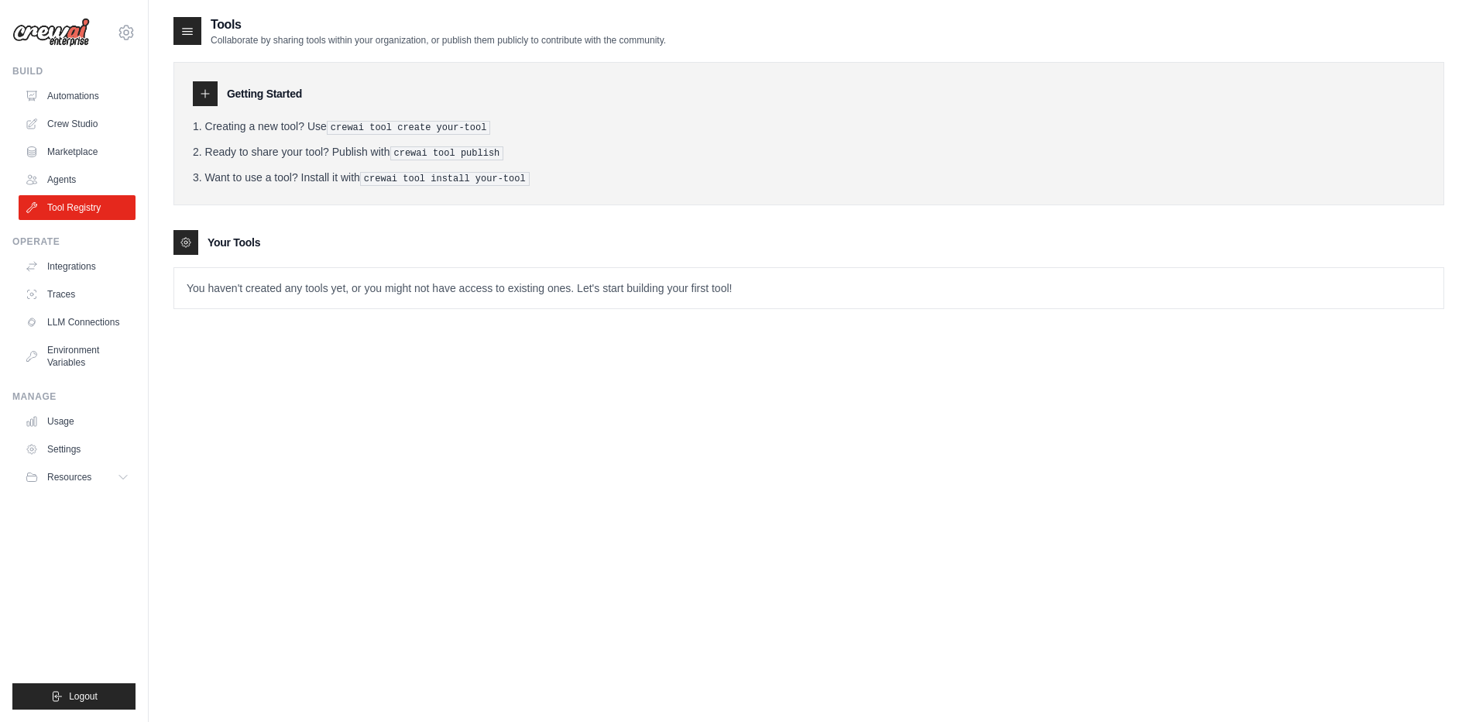
click at [210, 87] on div at bounding box center [205, 93] width 25 height 25
click at [184, 232] on div at bounding box center [185, 242] width 25 height 25
click at [180, 236] on icon at bounding box center [186, 242] width 12 height 12
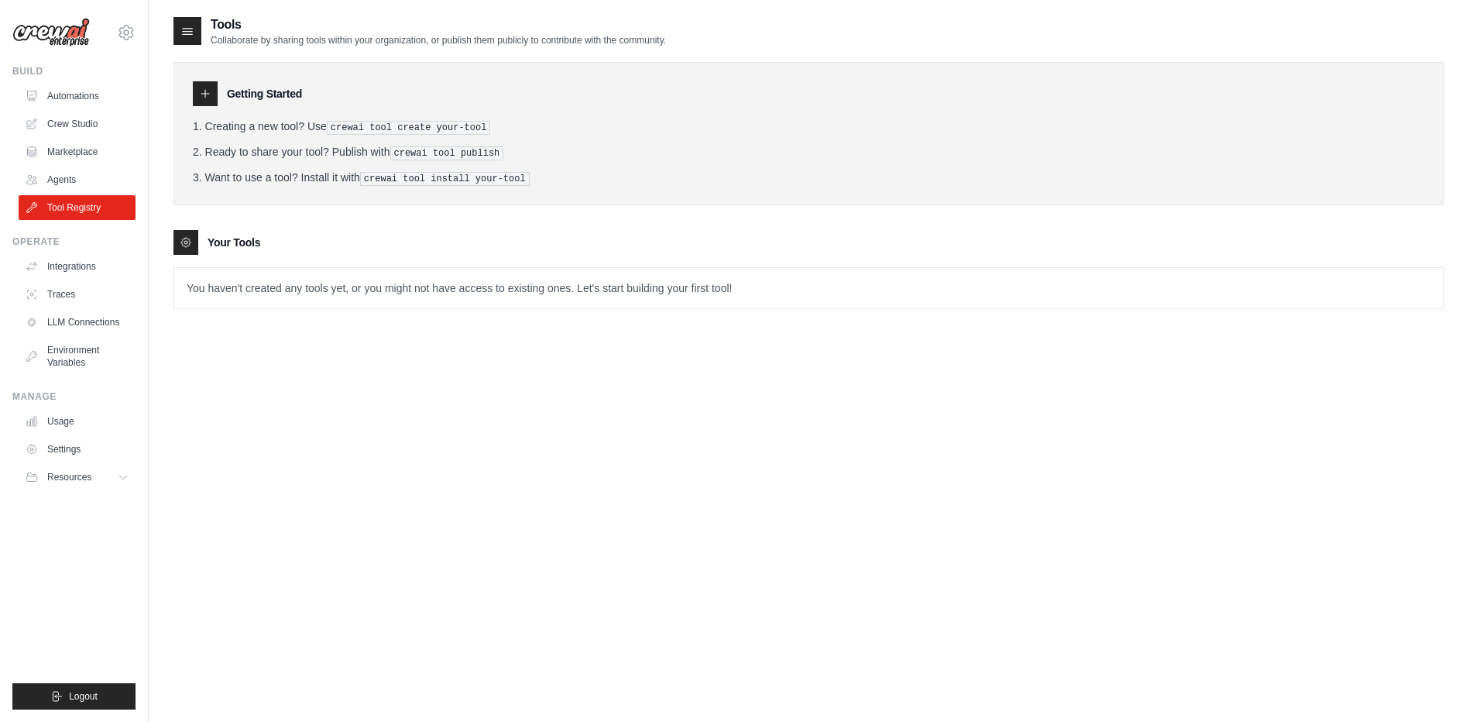
drag, startPoint x: 180, startPoint y: 235, endPoint x: 280, endPoint y: 345, distance: 149.6
click at [280, 345] on div "Tools Collaborate by sharing tools within your organization, or publish them pu…" at bounding box center [808, 376] width 1271 height 722
click at [185, 242] on icon at bounding box center [186, 242] width 12 height 12
click at [203, 88] on icon at bounding box center [205, 93] width 12 height 12
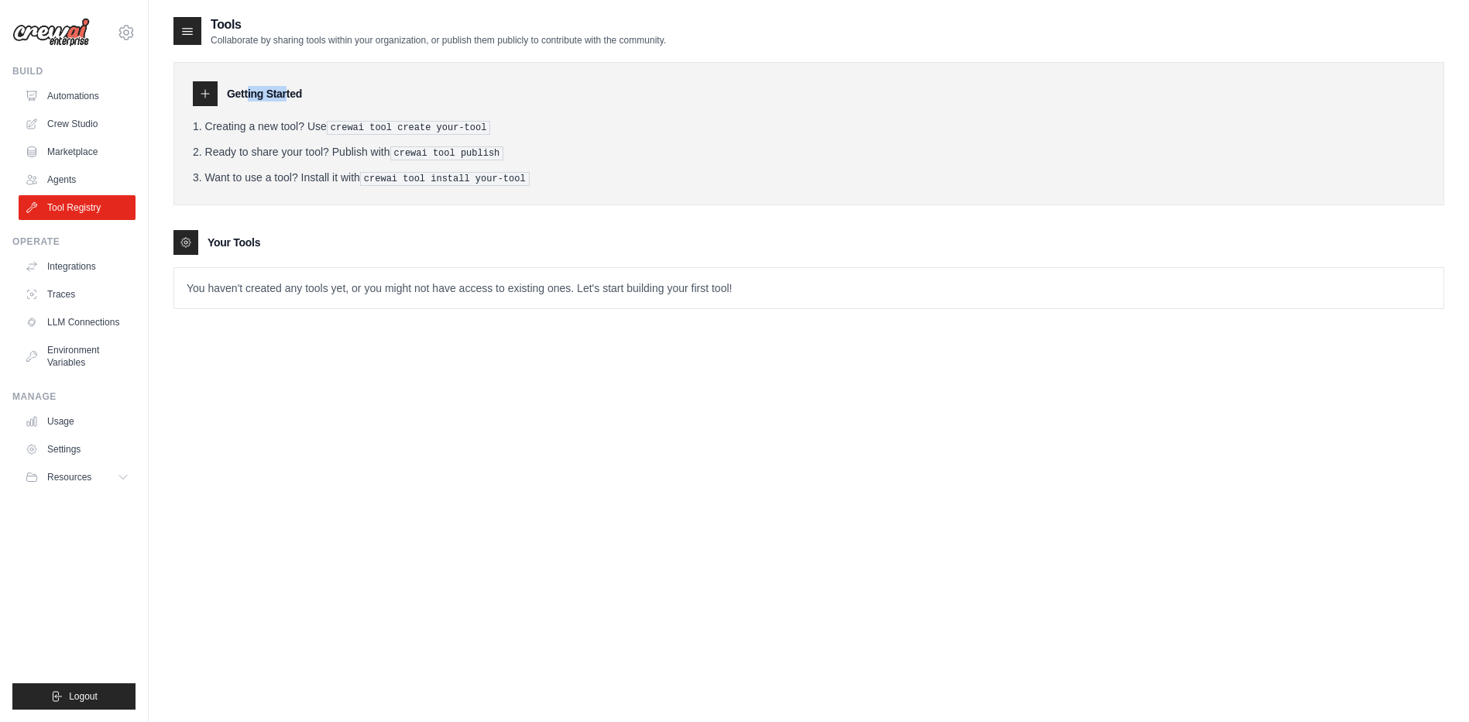
click at [203, 88] on icon at bounding box center [205, 93] width 12 height 12
click at [65, 175] on link "Agents" at bounding box center [78, 179] width 117 height 25
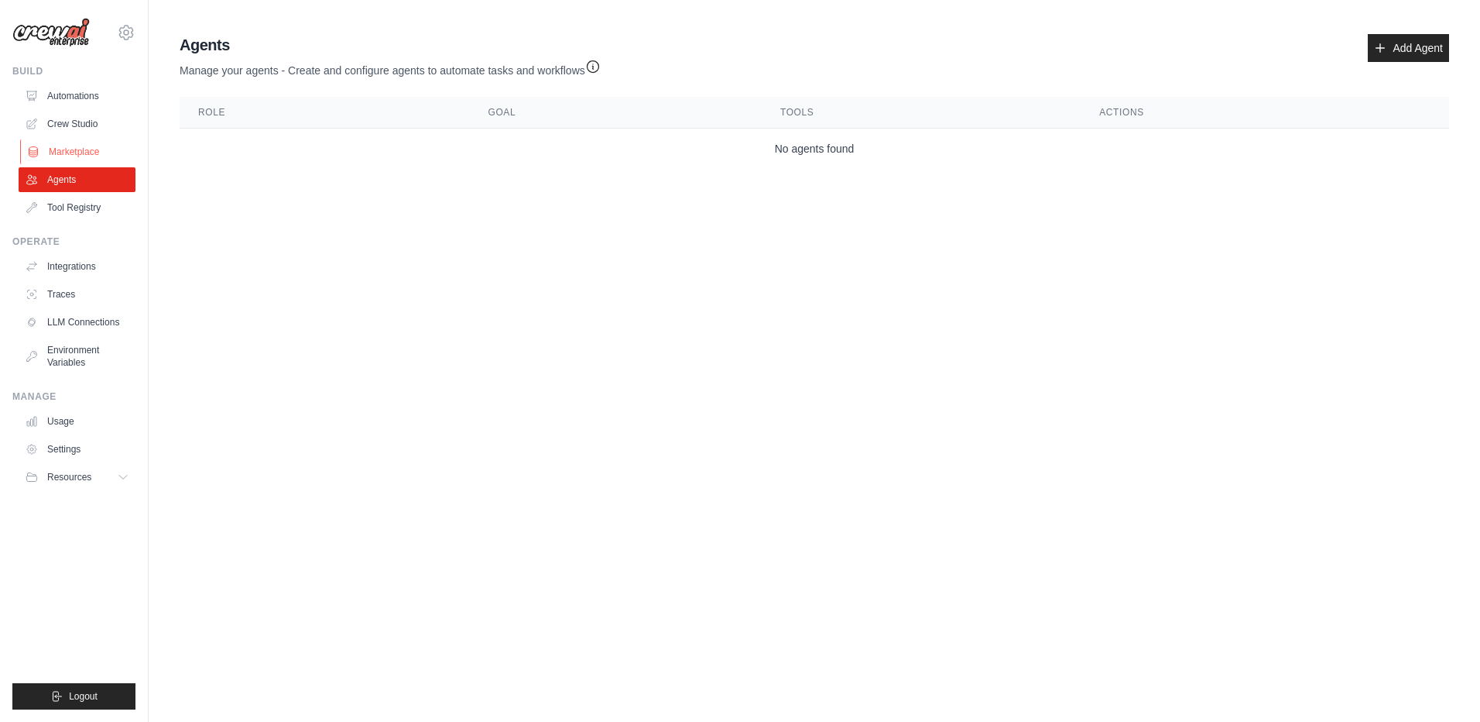
click at [76, 156] on link "Marketplace" at bounding box center [78, 151] width 117 height 25
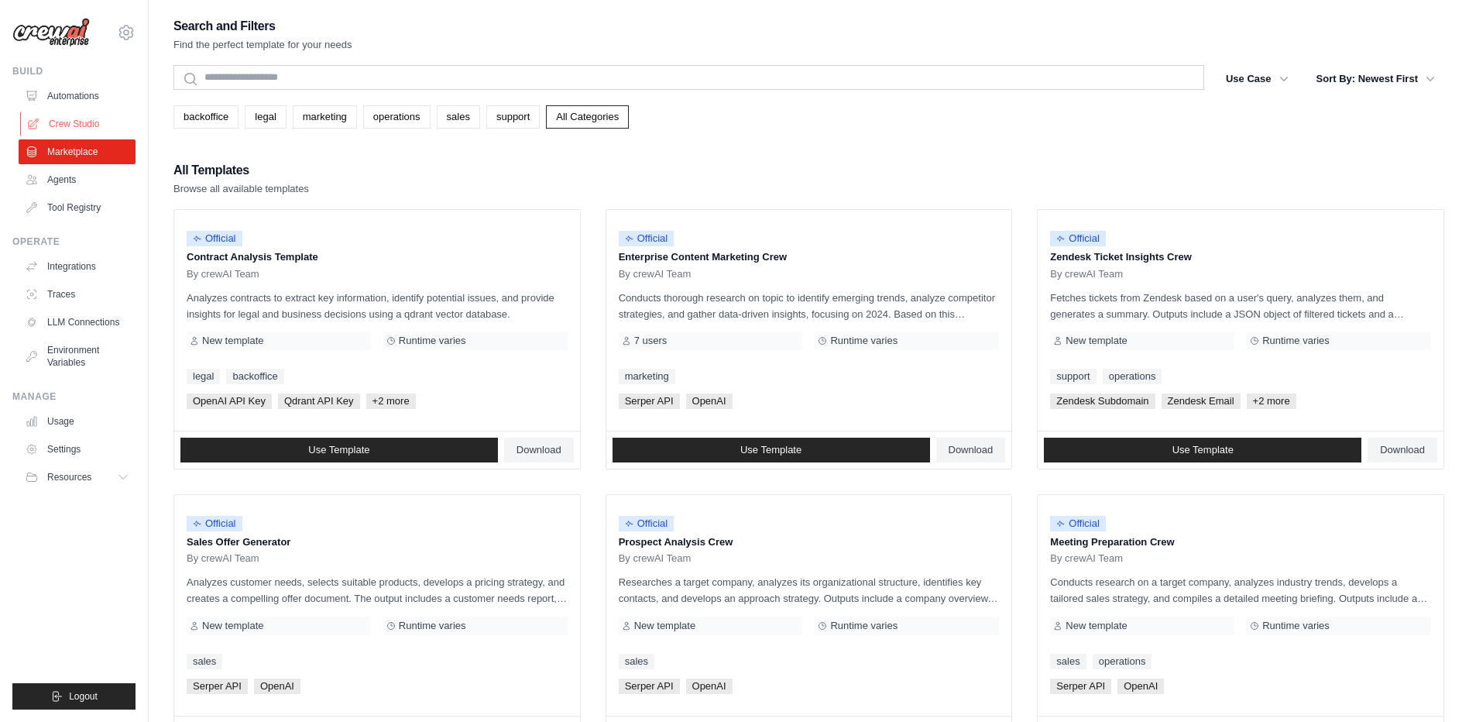
click at [79, 123] on link "Crew Studio" at bounding box center [78, 123] width 117 height 25
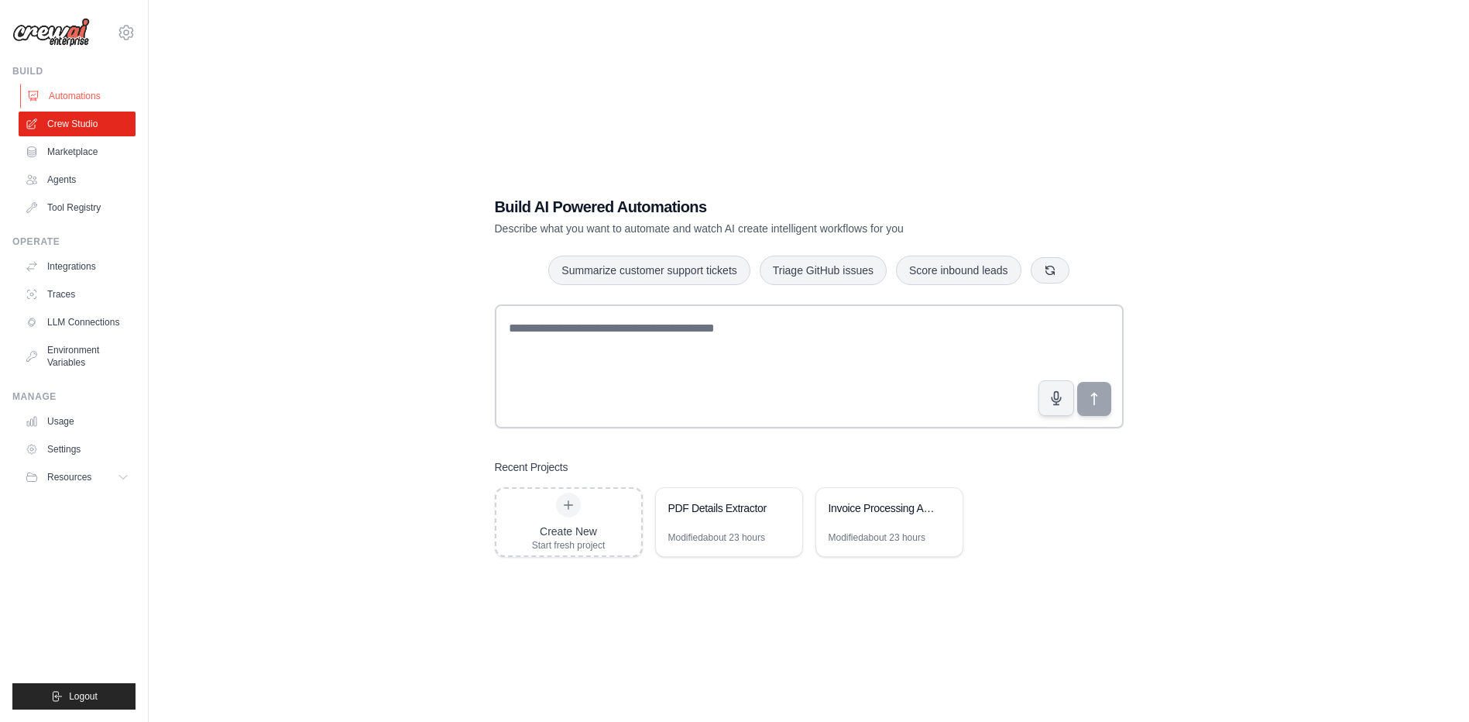
click at [79, 98] on link "Automations" at bounding box center [78, 96] width 117 height 25
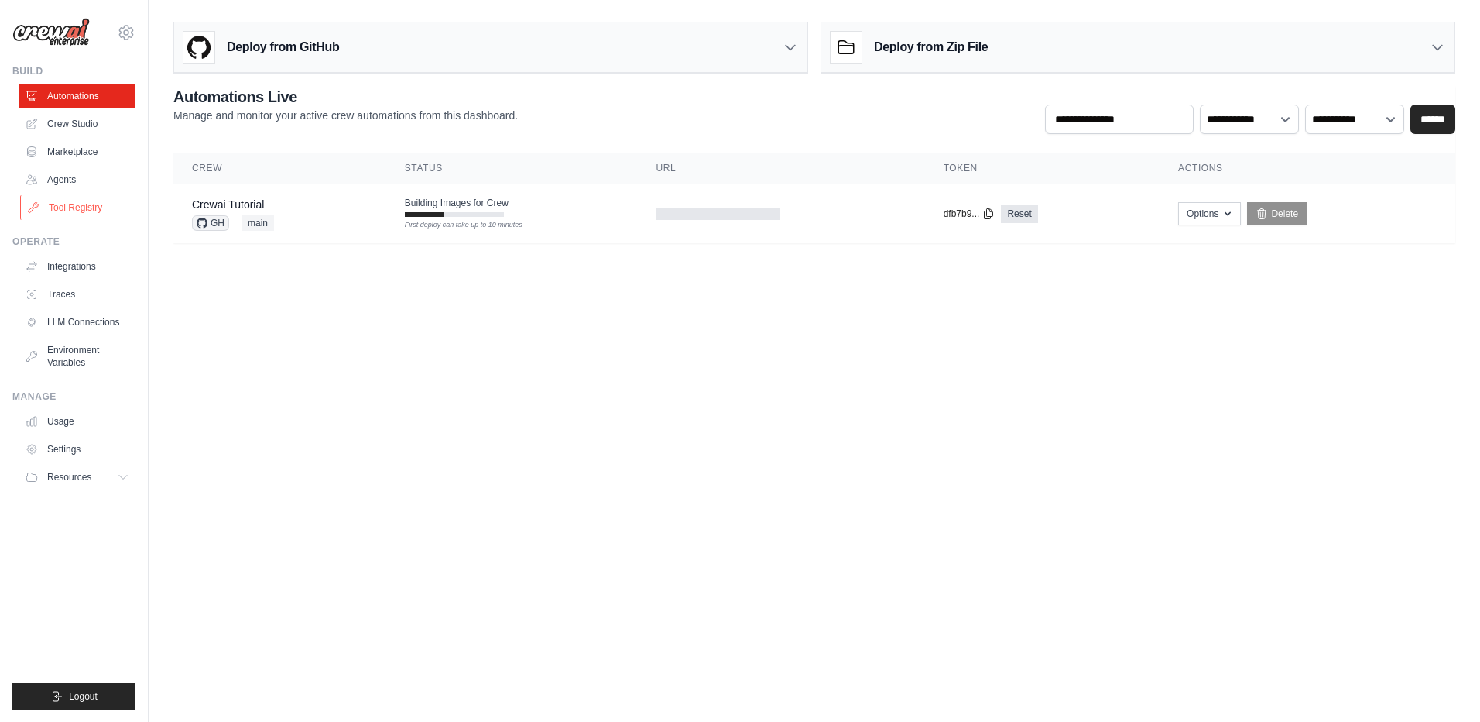
click at [99, 208] on link "Tool Registry" at bounding box center [78, 207] width 117 height 25
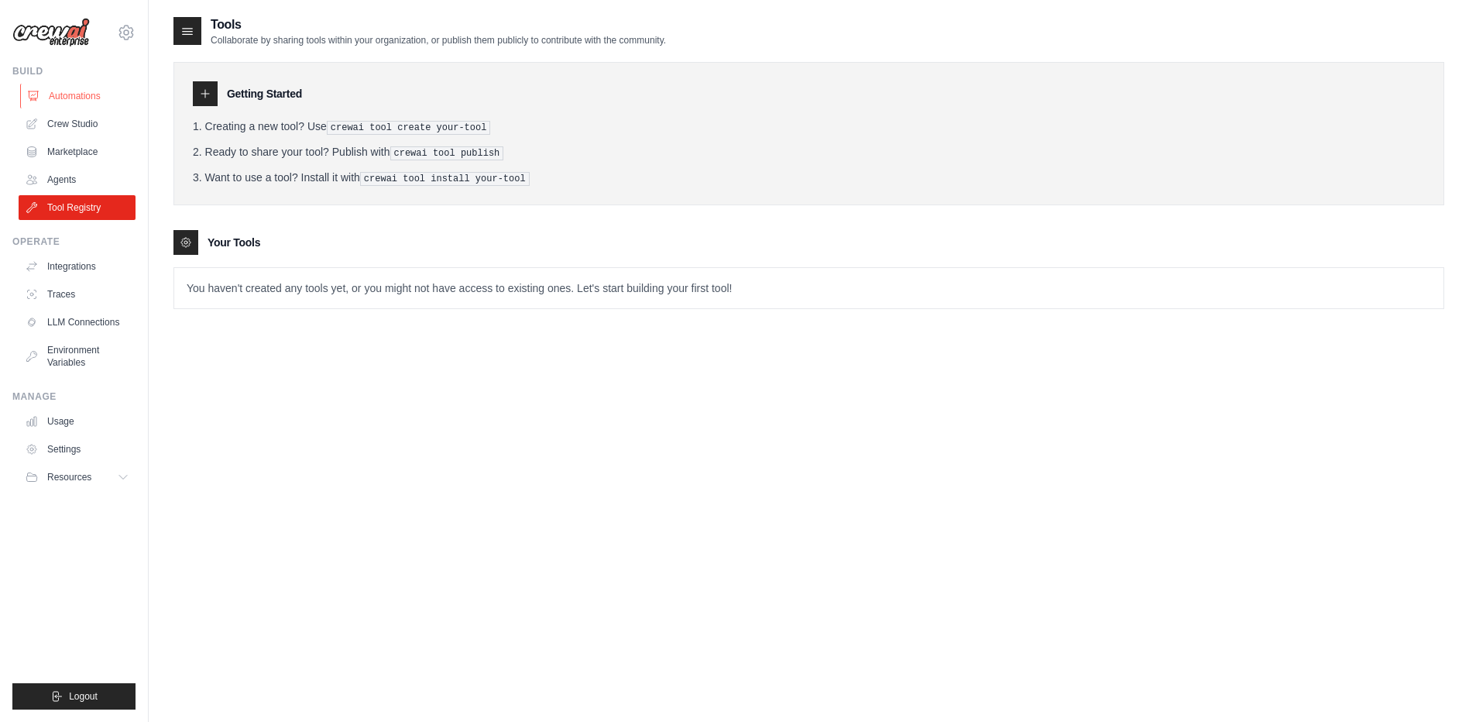
click at [94, 95] on link "Automations" at bounding box center [78, 96] width 117 height 25
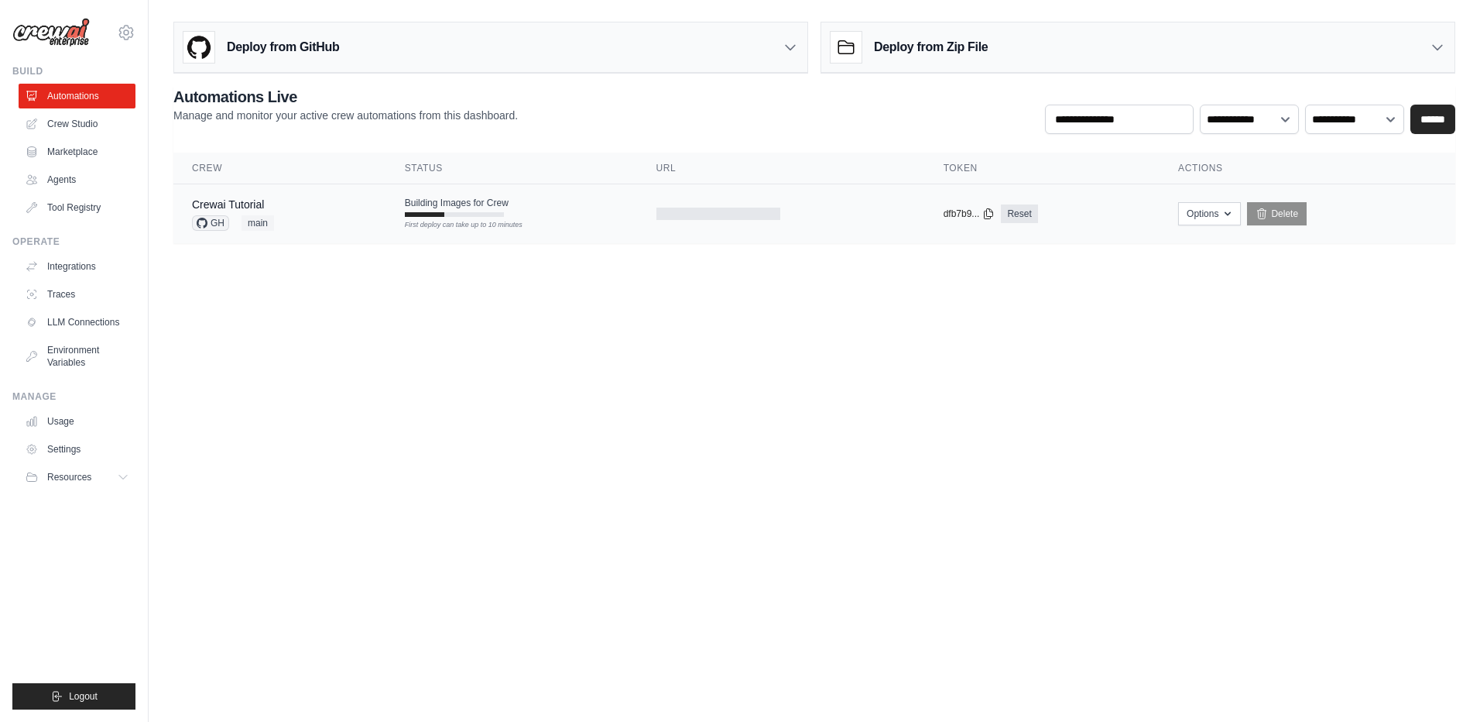
click at [529, 220] on td "Building Images for Crew First deploy can take up to 10 minutes" at bounding box center [512, 206] width 252 height 45
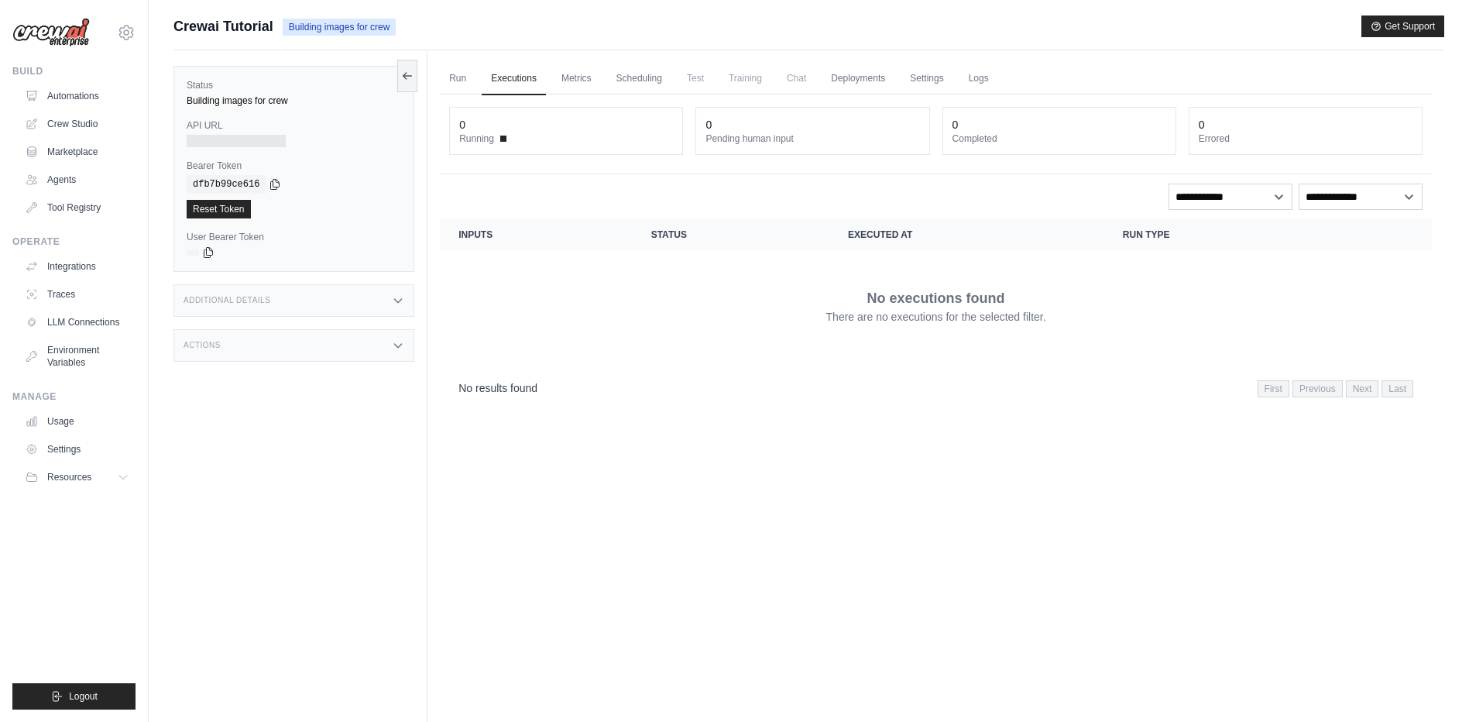
click at [76, 110] on ul "Automations Crew Studio Marketplace Agents Tool Registry" at bounding box center [77, 152] width 117 height 136
click at [80, 100] on link "Automations" at bounding box center [78, 96] width 117 height 25
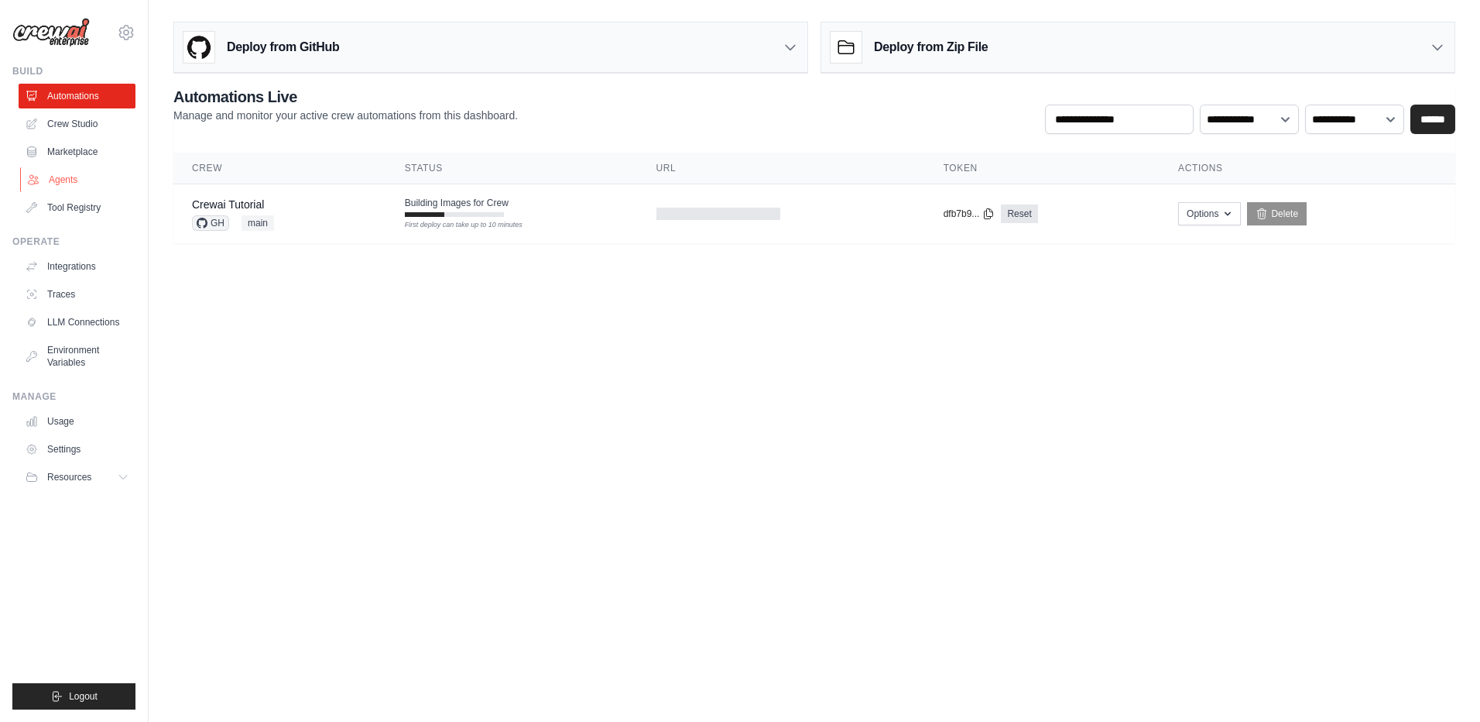
click at [53, 176] on link "Agents" at bounding box center [78, 179] width 117 height 25
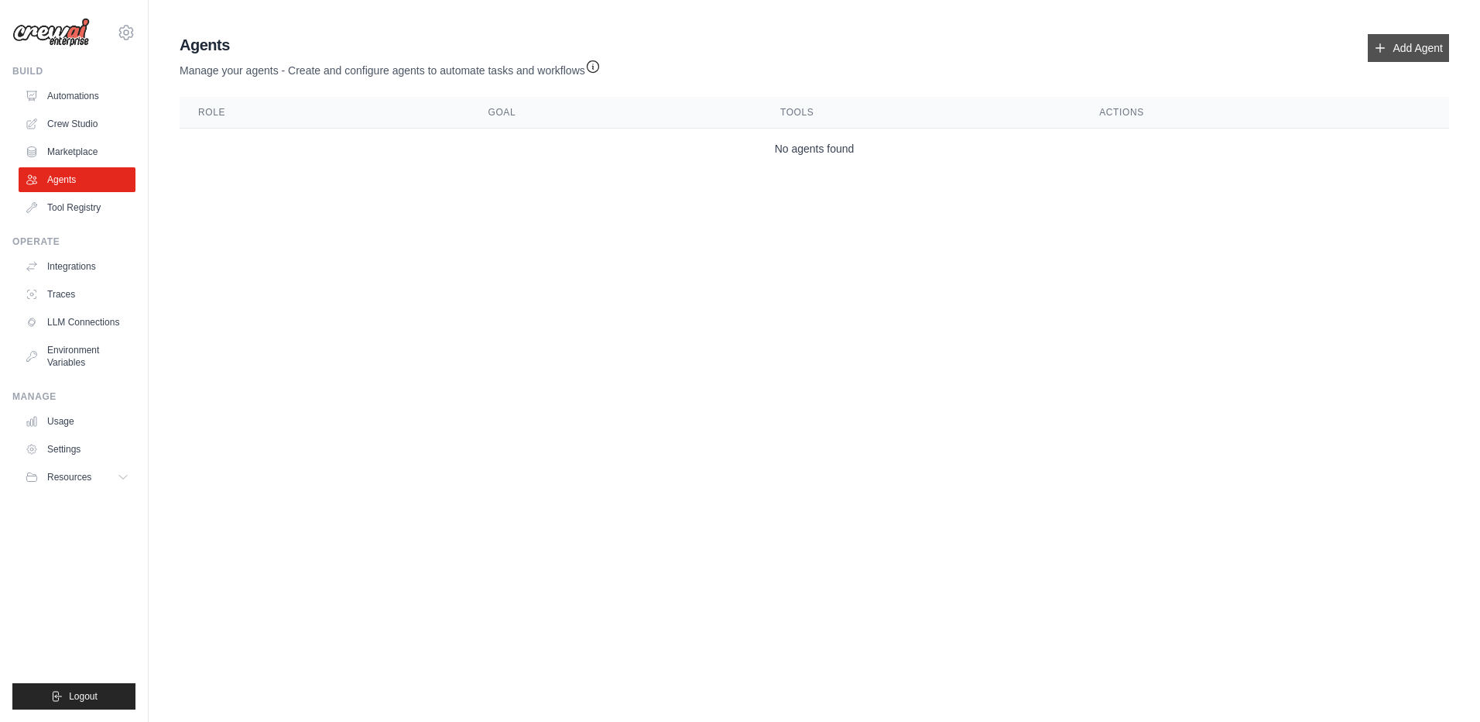
click at [1398, 50] on link "Add Agent" at bounding box center [1408, 48] width 81 height 28
click at [59, 98] on link "Automations" at bounding box center [78, 96] width 117 height 25
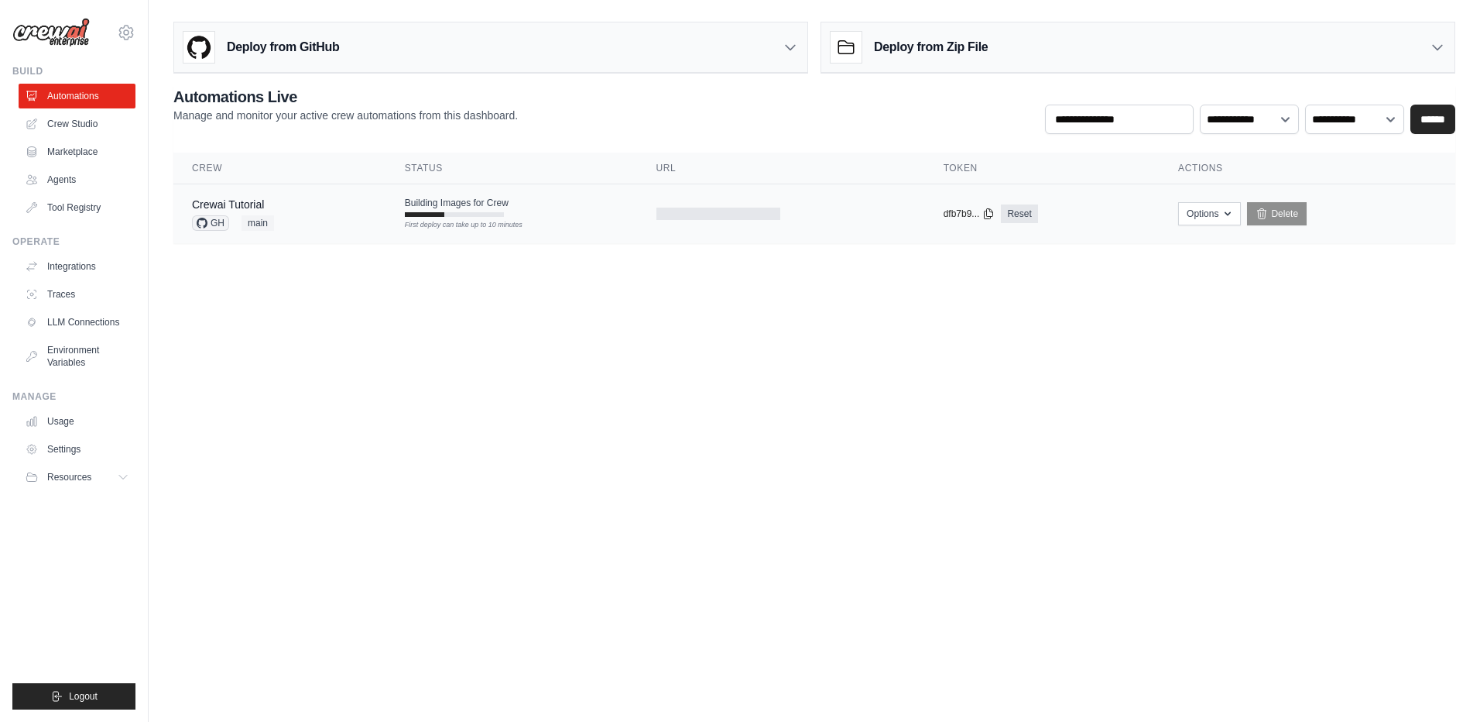
click at [481, 197] on span "Building Images for Crew" at bounding box center [457, 203] width 104 height 12
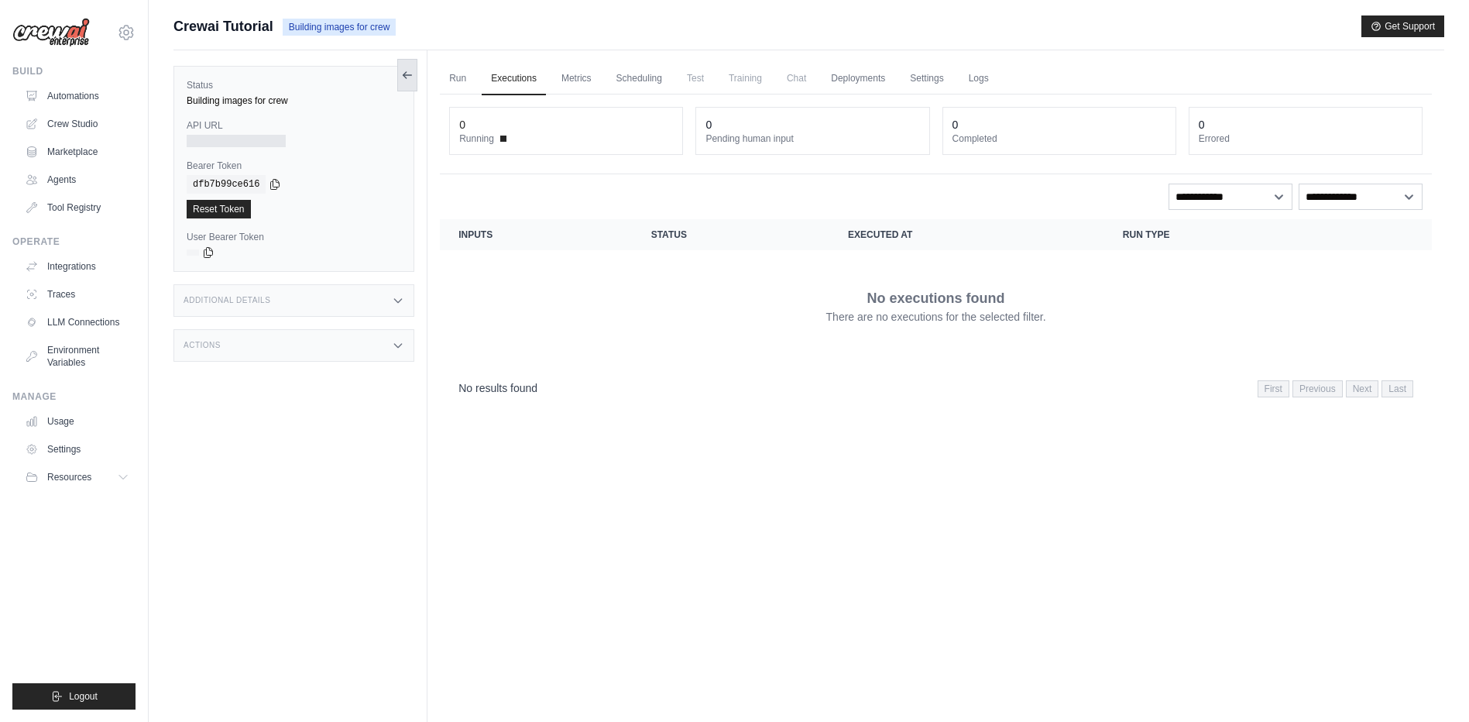
click at [411, 77] on icon at bounding box center [407, 75] width 12 height 12
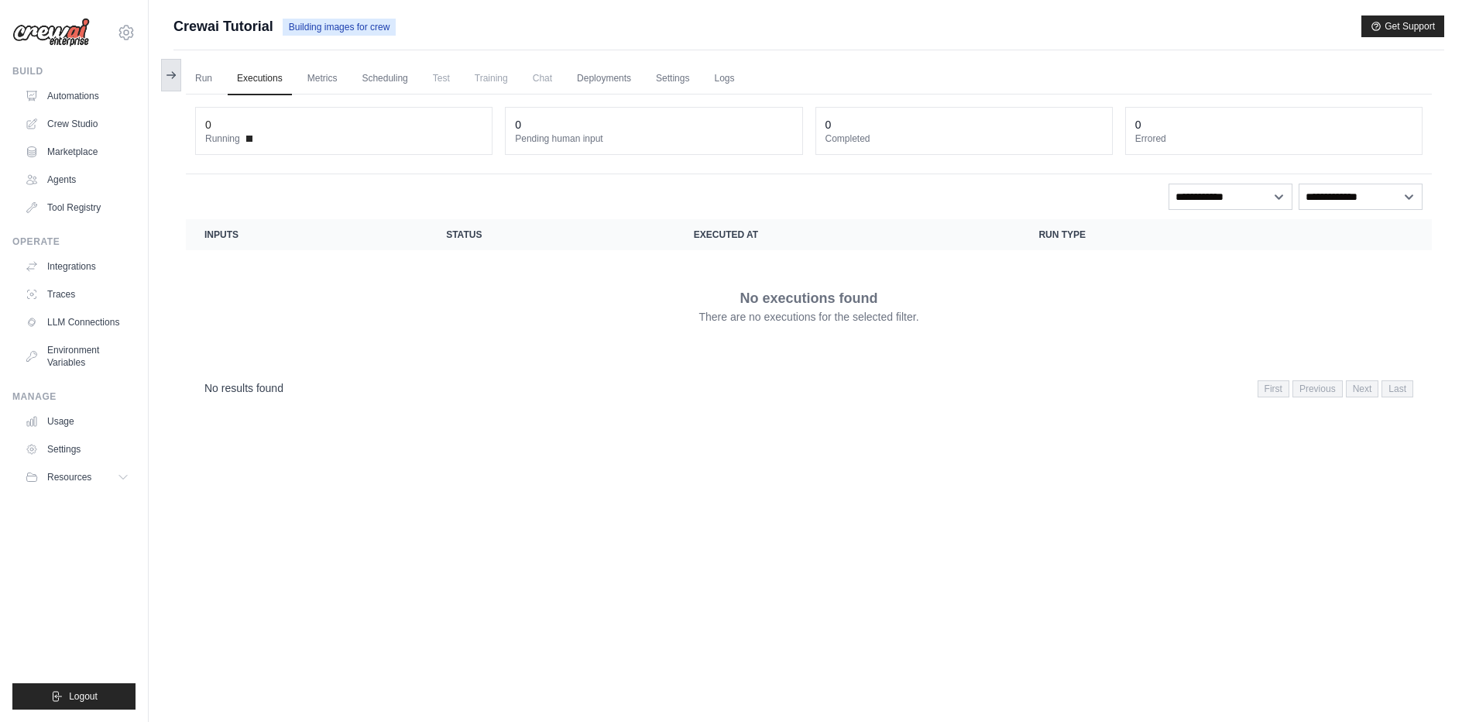
click at [174, 74] on icon at bounding box center [173, 75] width 3 height 6
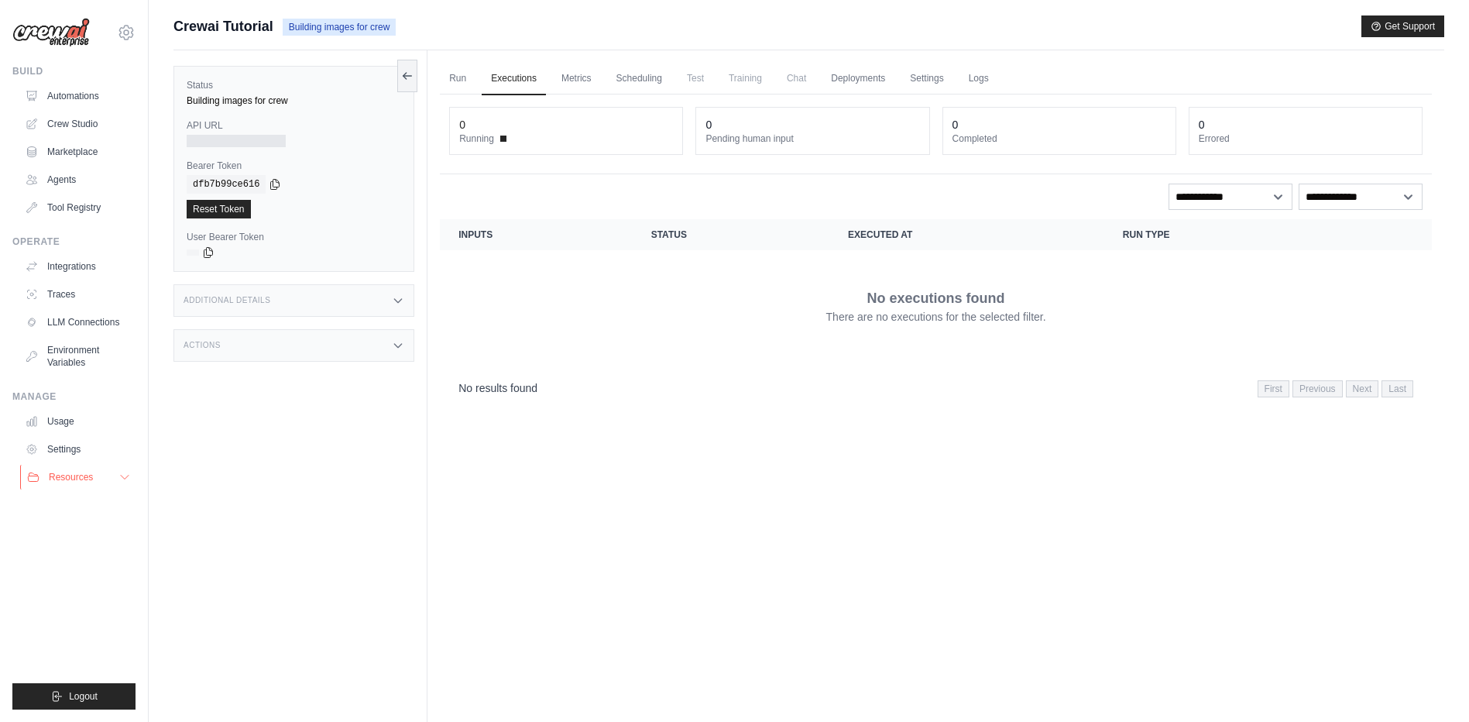
click at [111, 478] on button "Resources" at bounding box center [78, 477] width 117 height 25
click at [88, 93] on link "Automations" at bounding box center [78, 96] width 117 height 25
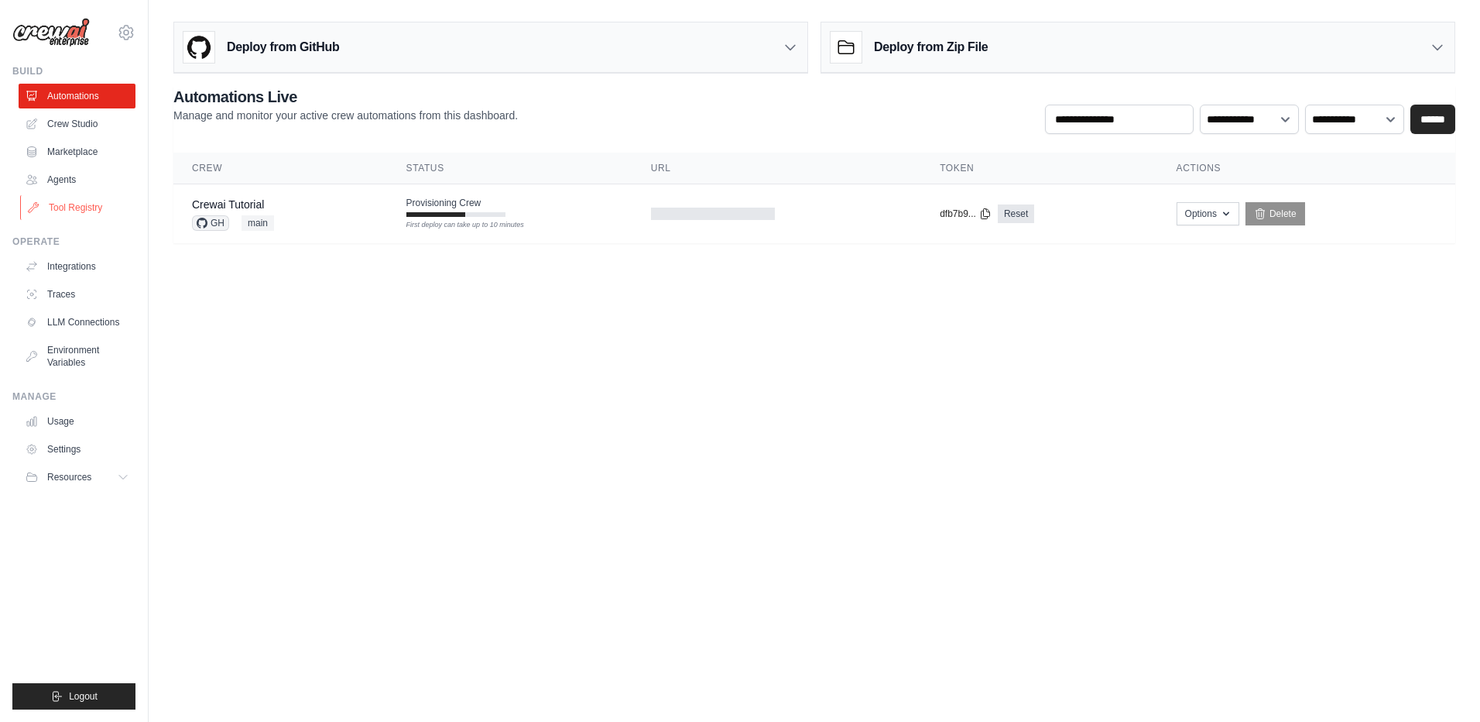
click at [94, 211] on link "Tool Registry" at bounding box center [78, 207] width 117 height 25
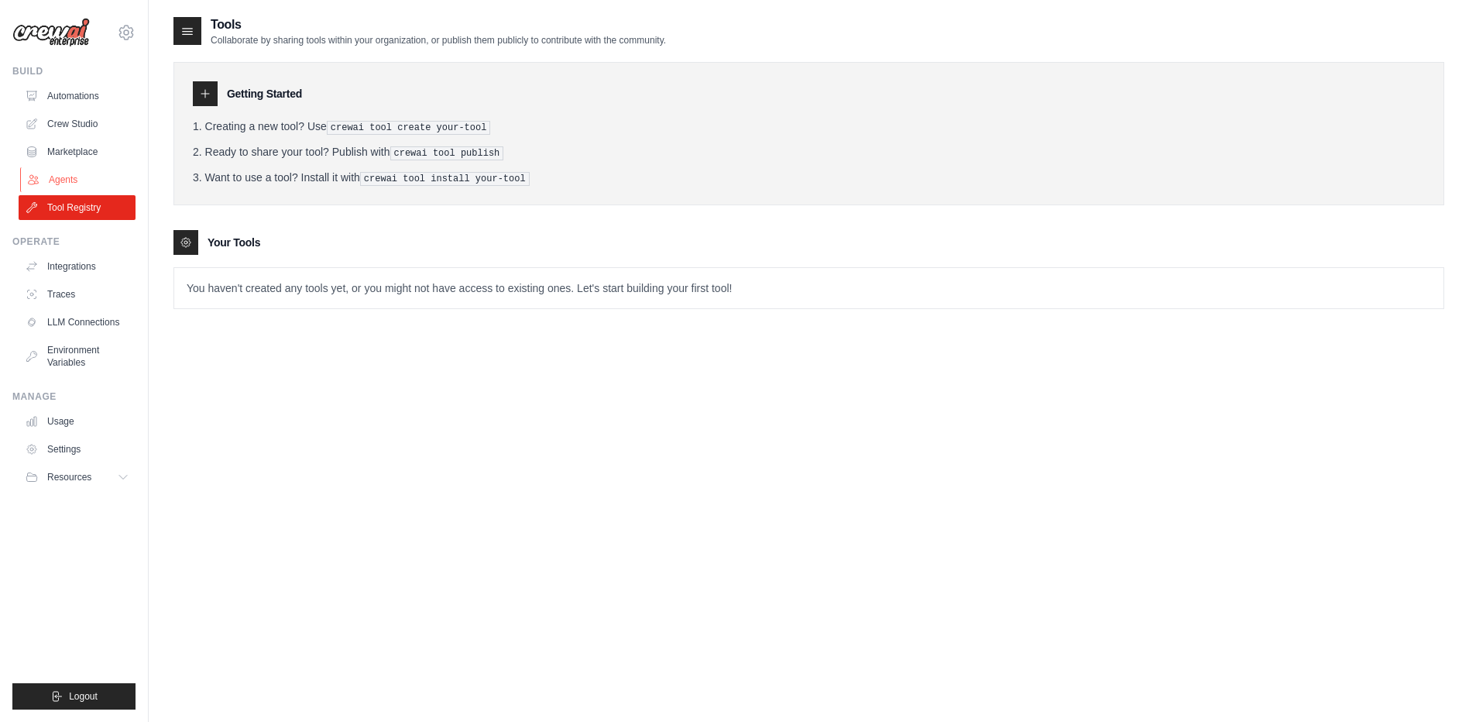
click at [70, 183] on link "Agents" at bounding box center [78, 179] width 117 height 25
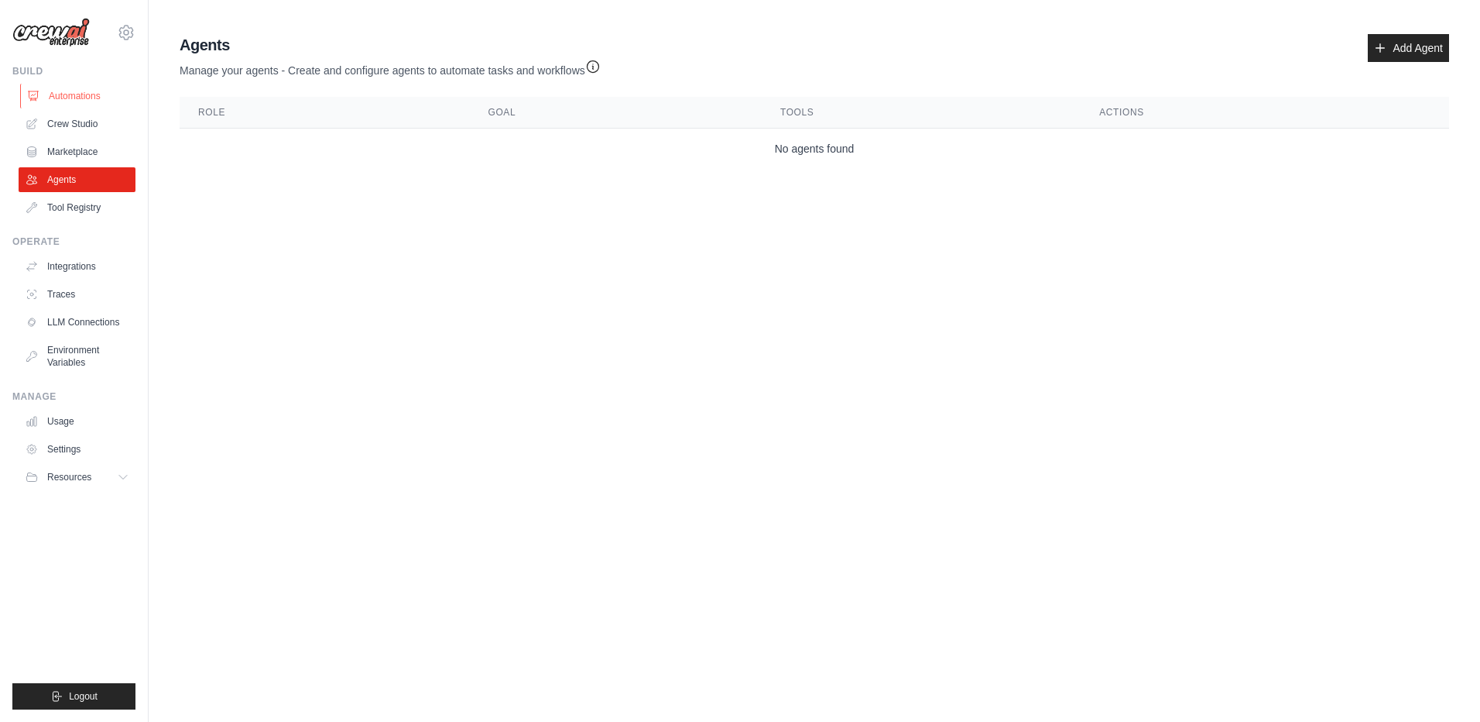
click at [93, 98] on link "Automations" at bounding box center [78, 96] width 117 height 25
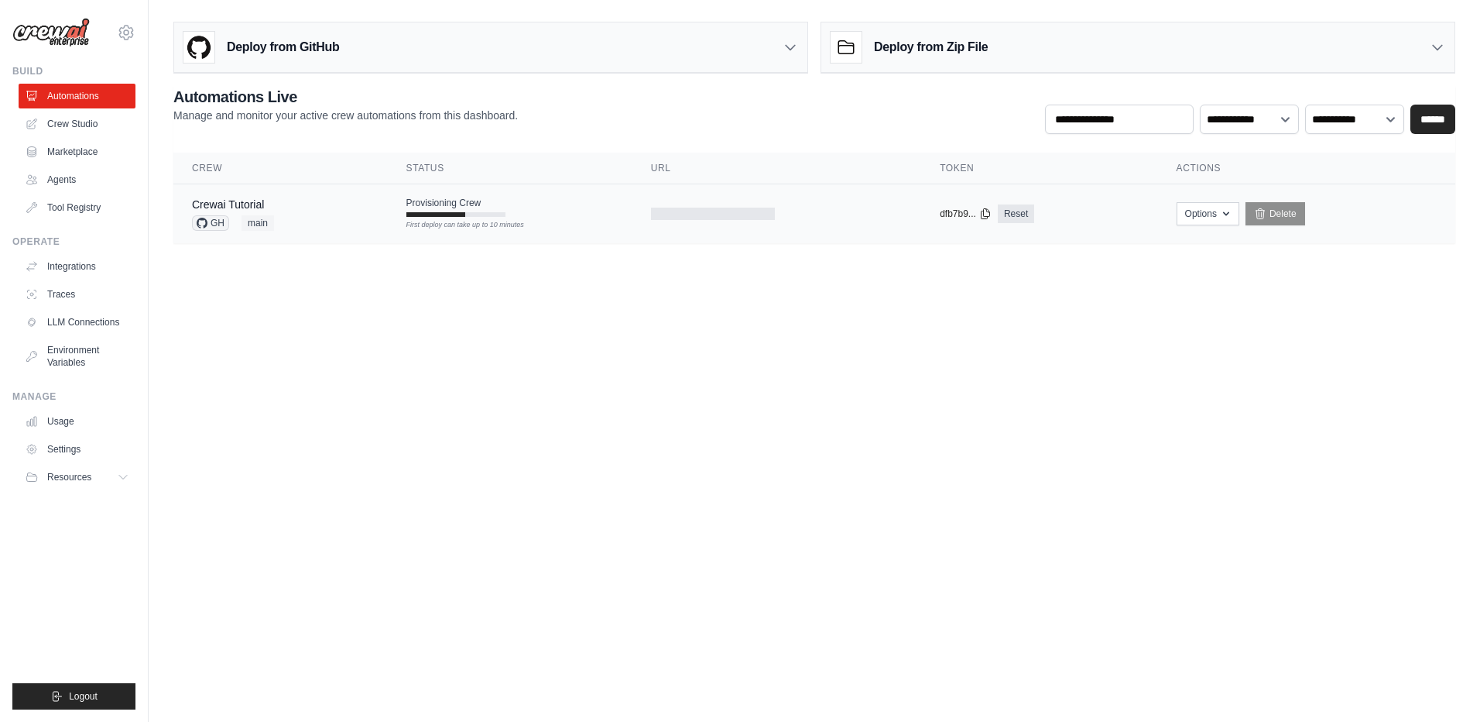
click at [547, 207] on td "Provisioning Crew First deploy can take up to 10 minutes" at bounding box center [510, 206] width 245 height 45
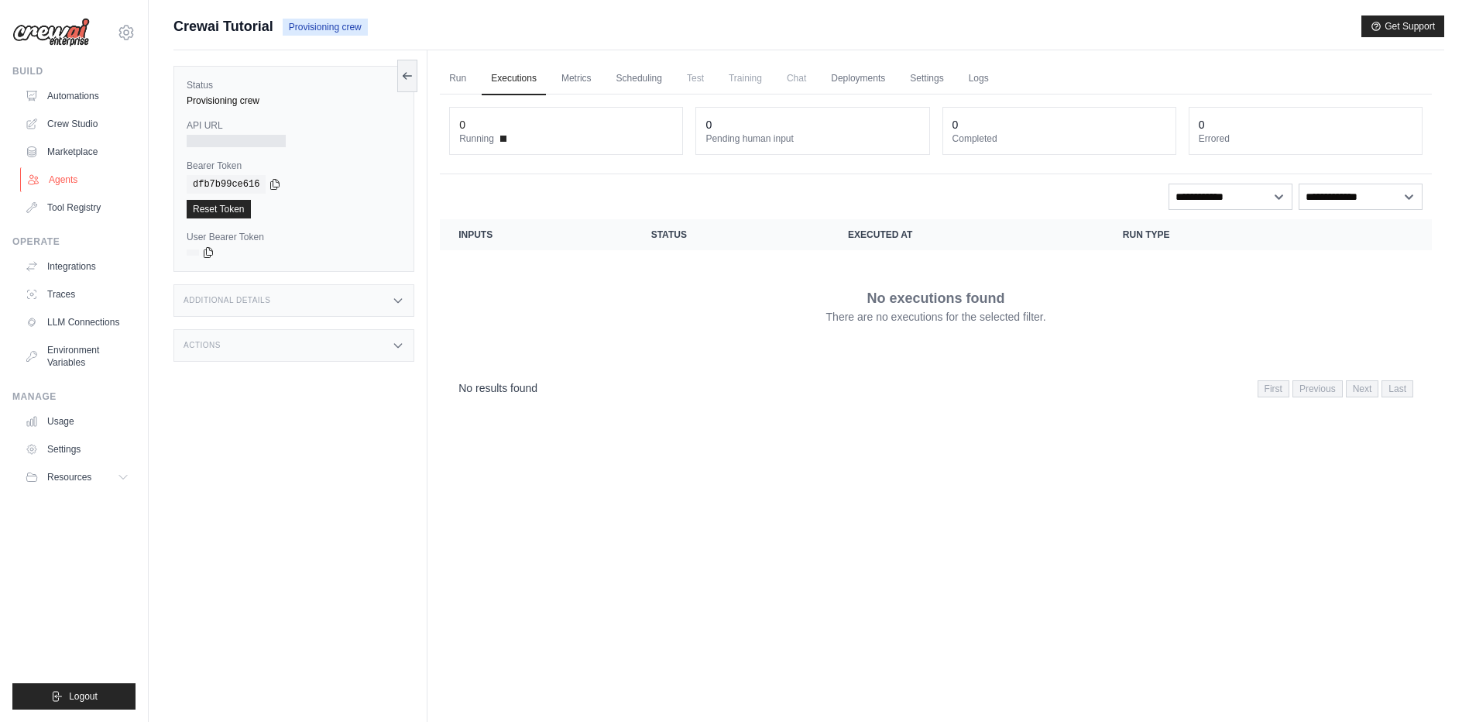
click at [68, 171] on link "Agents" at bounding box center [78, 179] width 117 height 25
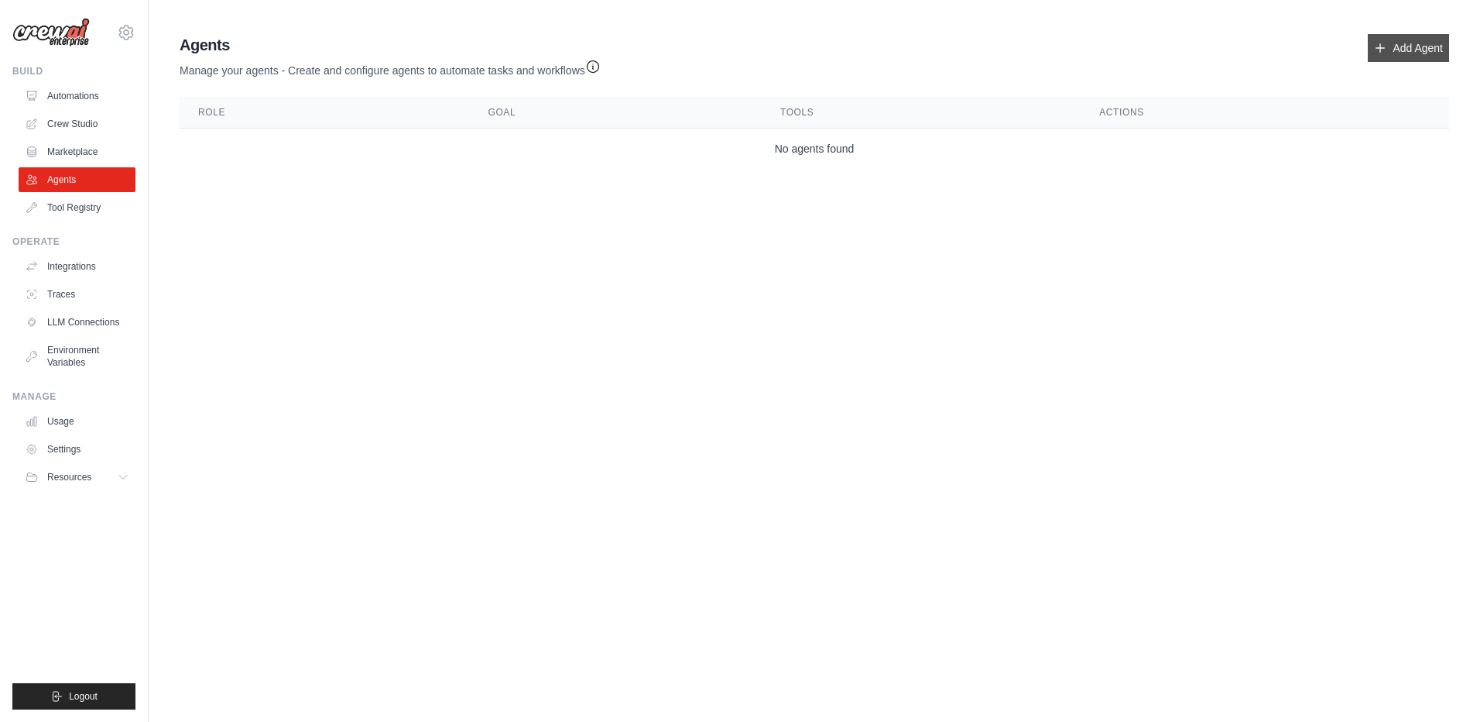
click at [1438, 53] on link "Add Agent" at bounding box center [1408, 48] width 81 height 28
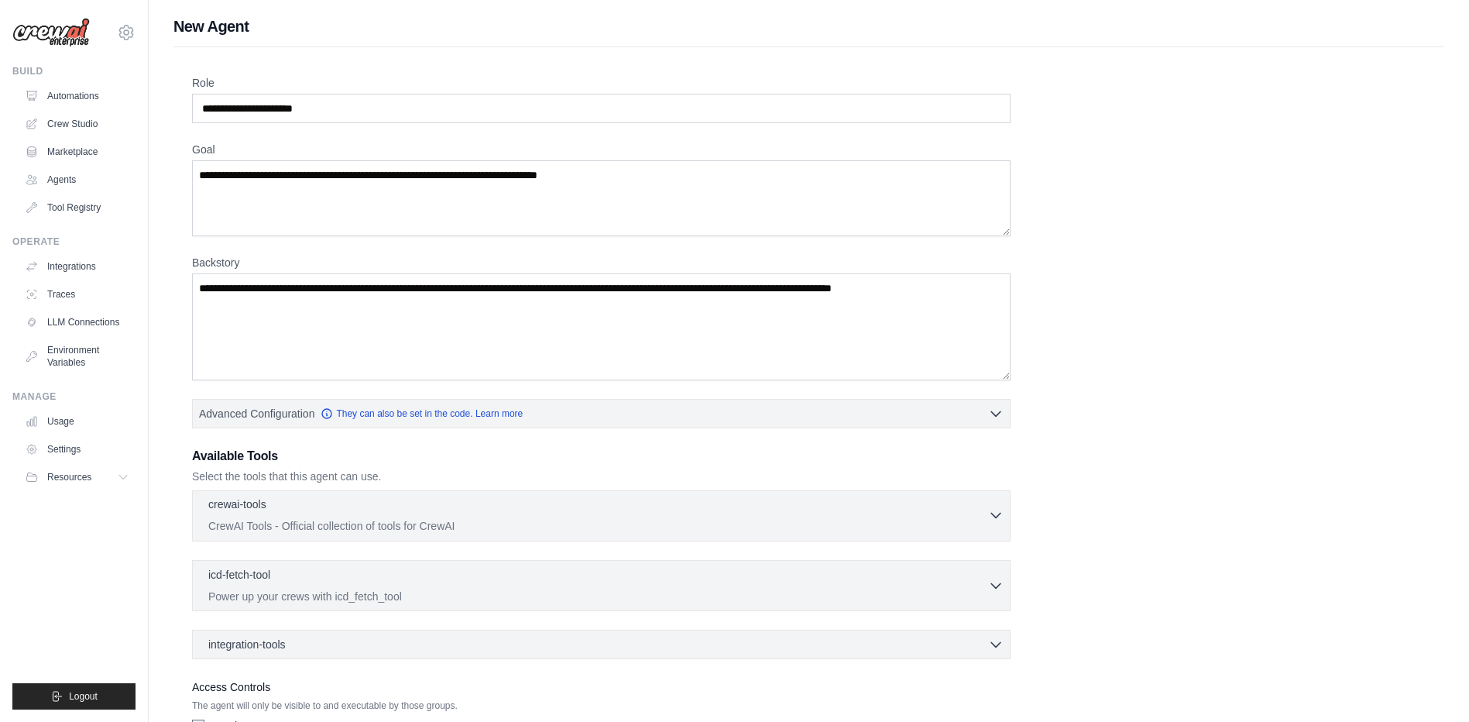
click at [975, 517] on div "crewai-tools 0 selected CrewAI Tools - Official collection of tools for CrewAI" at bounding box center [598, 514] width 780 height 37
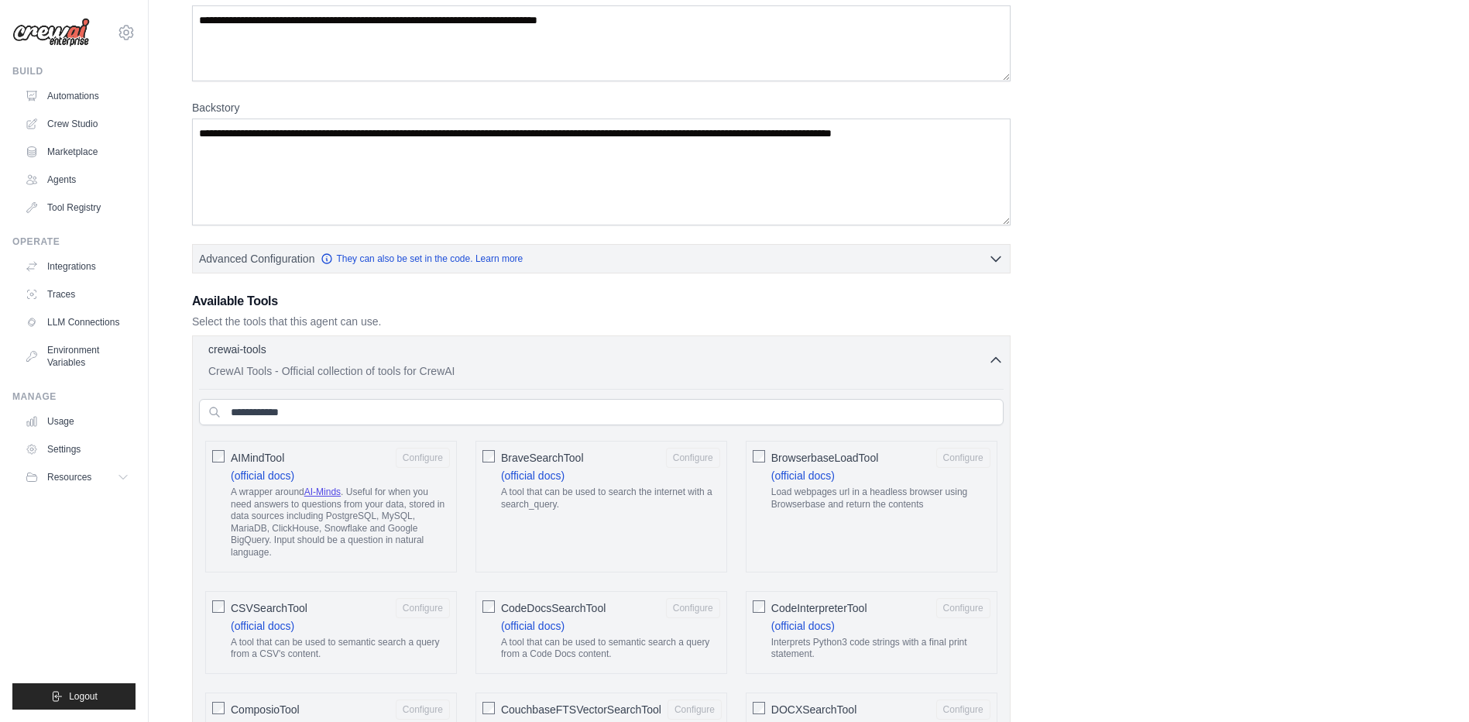
scroll to position [310, 0]
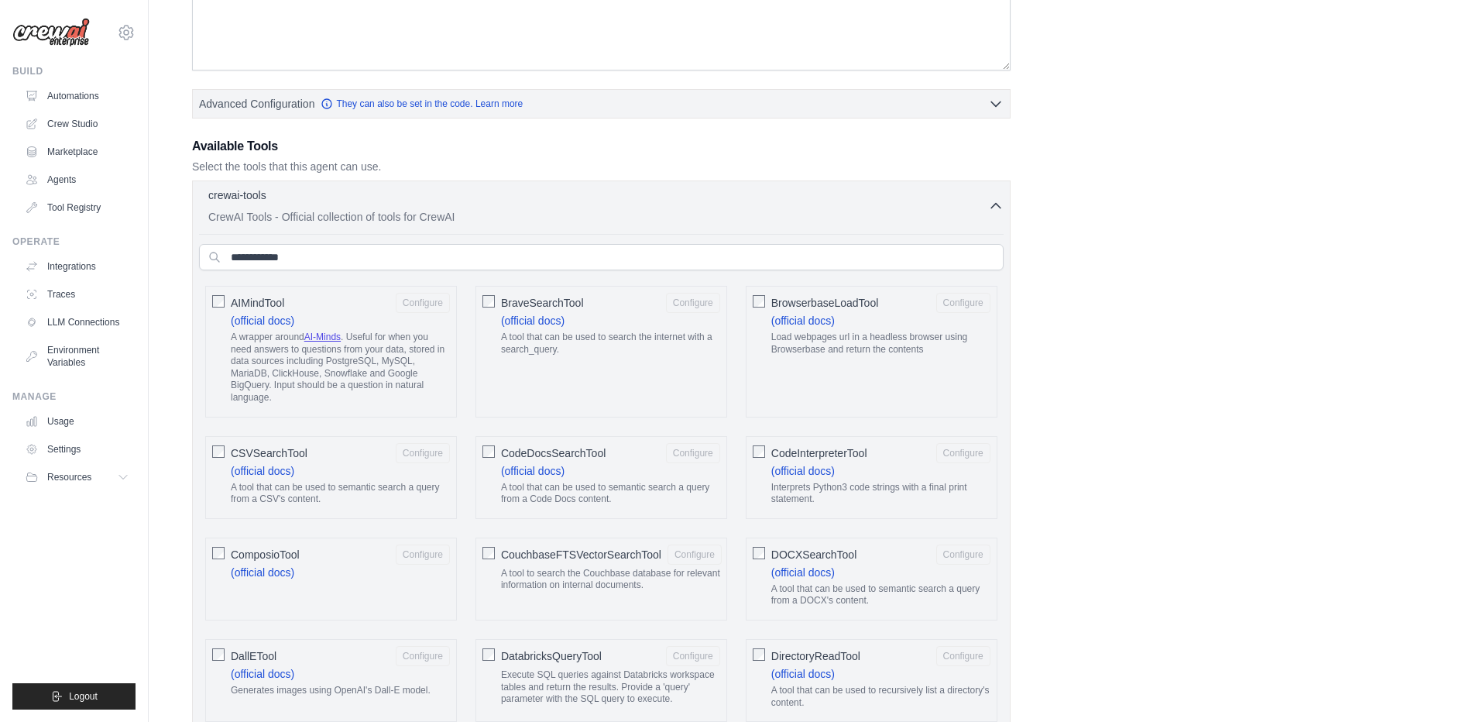
click at [1003, 198] on icon "button" at bounding box center [995, 204] width 15 height 15
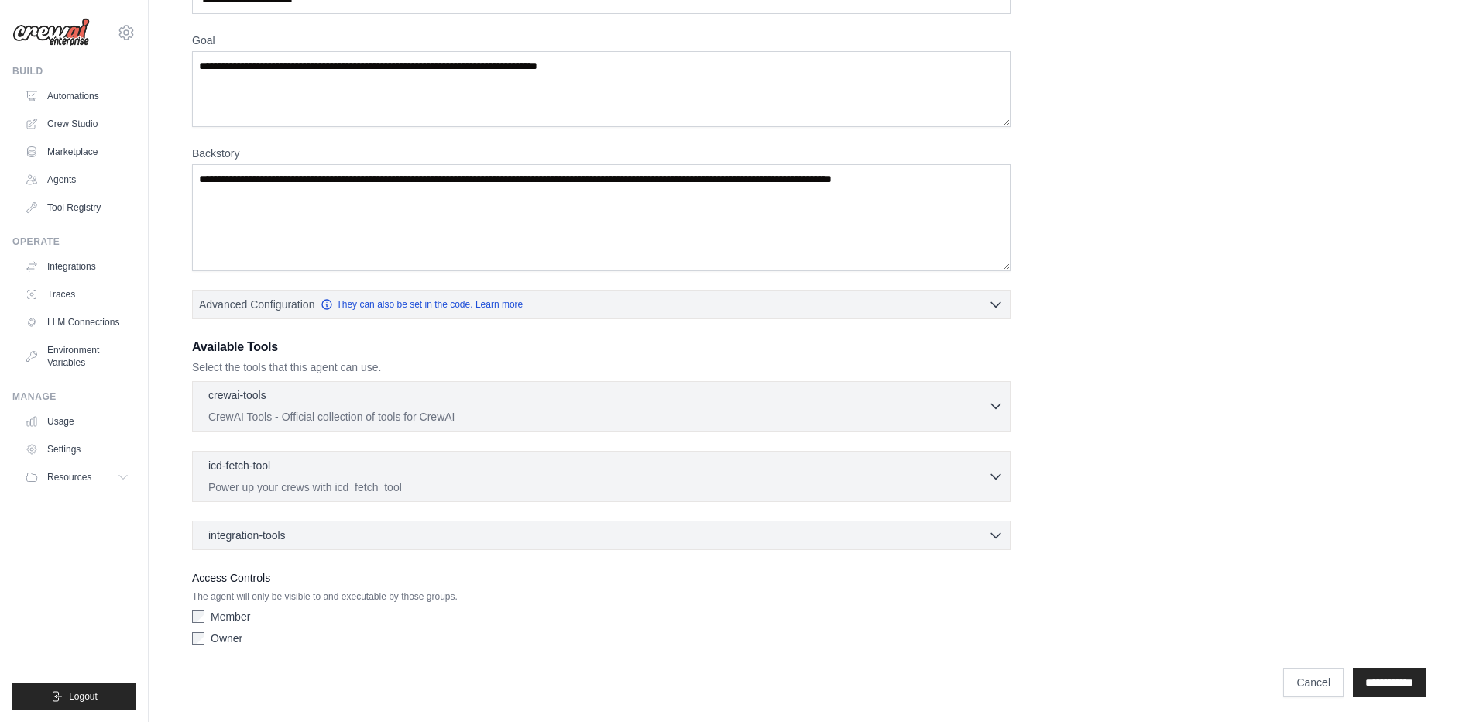
scroll to position [109, 0]
click at [74, 98] on link "Automations" at bounding box center [78, 96] width 117 height 25
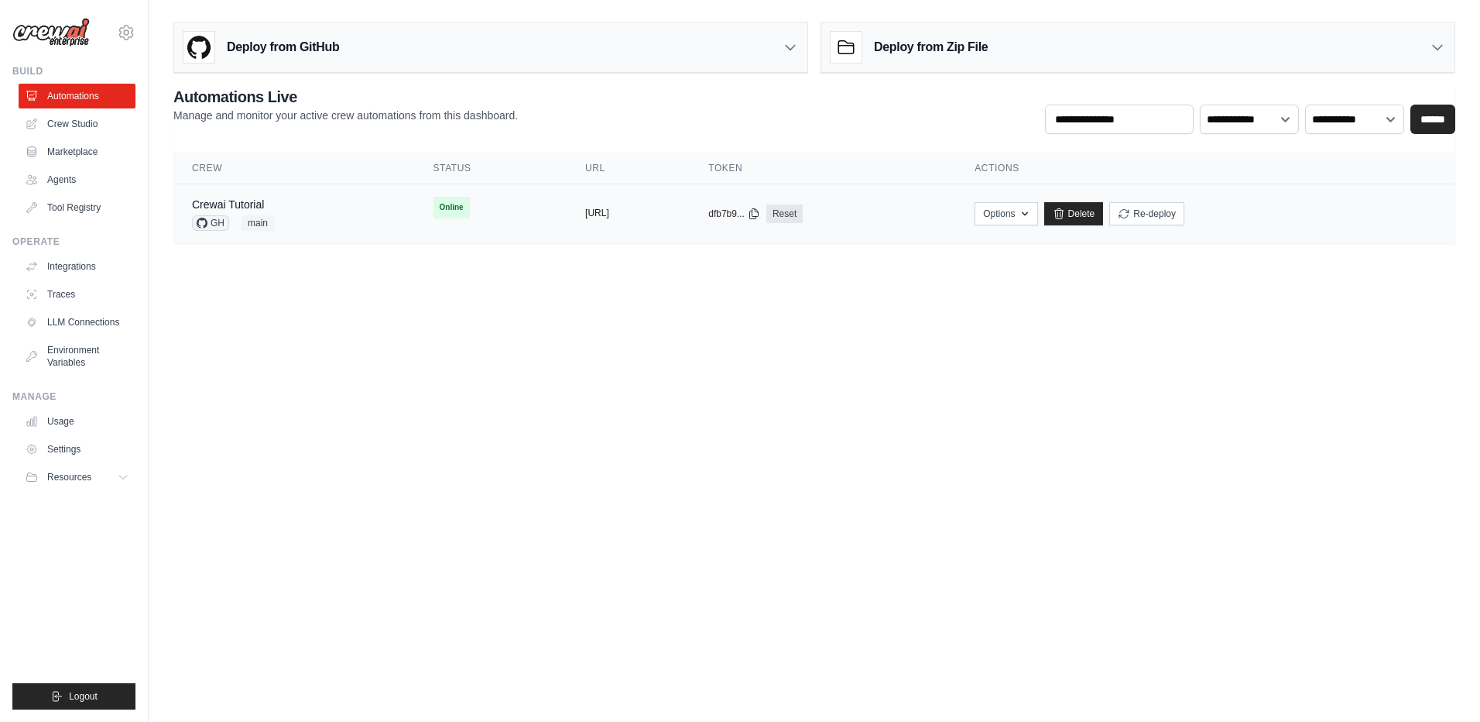
click at [585, 209] on button "https://crewai-tutorial-61386a45-e1" at bounding box center [597, 213] width 24 height 12
click at [567, 207] on td "copied https://crewai-tutorial-61386a45-e1" at bounding box center [628, 214] width 123 height 60
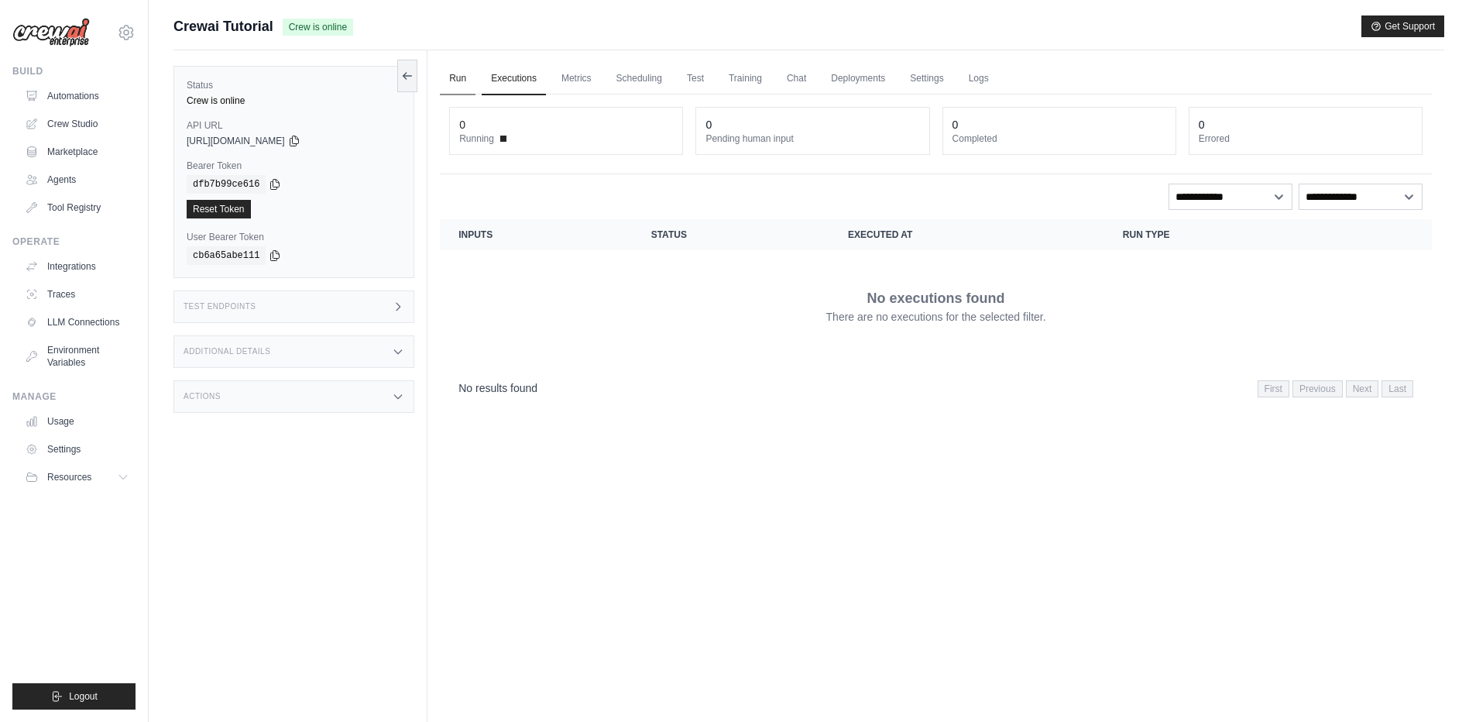
click at [459, 74] on link "Run" at bounding box center [458, 79] width 36 height 33
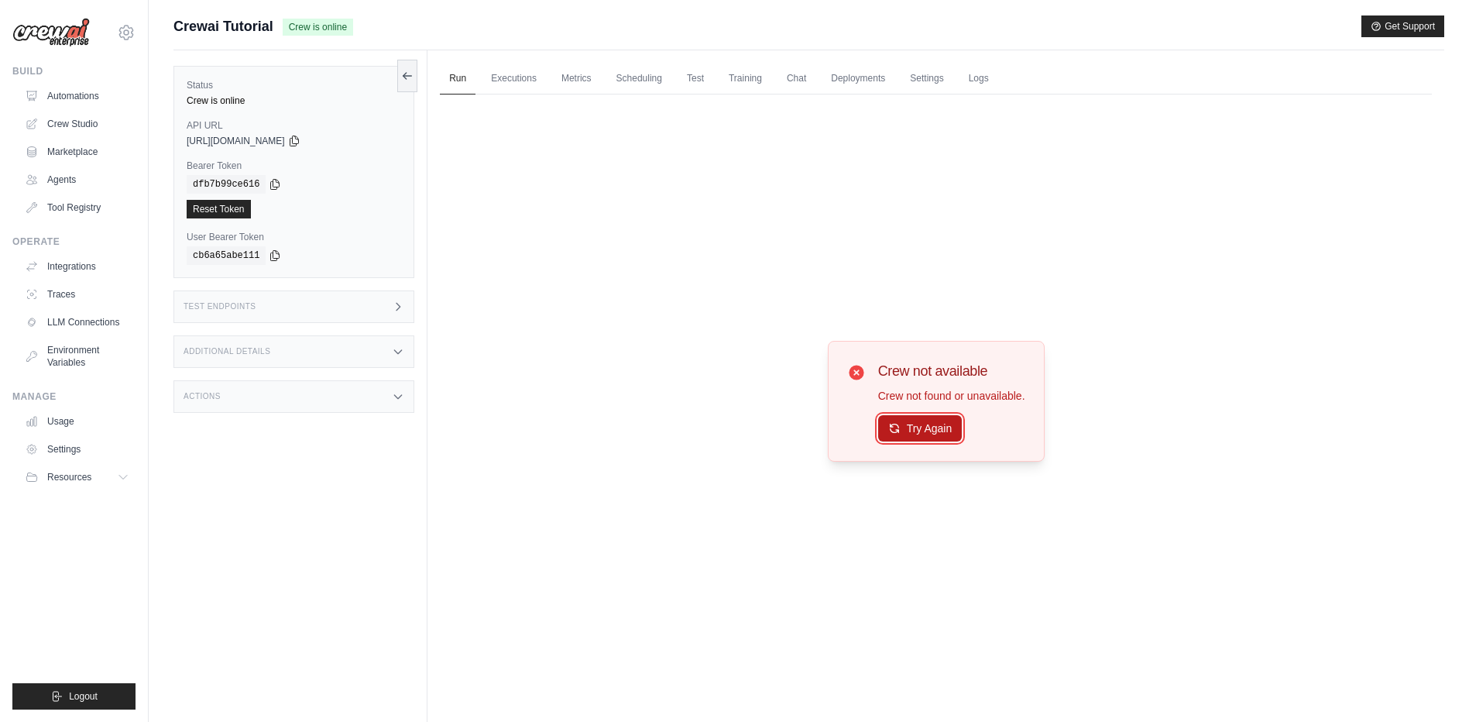
click at [945, 420] on button "Try Again" at bounding box center [920, 428] width 84 height 26
click at [944, 421] on button "Try Again" at bounding box center [920, 428] width 84 height 26
click at [416, 72] on button at bounding box center [407, 75] width 20 height 33
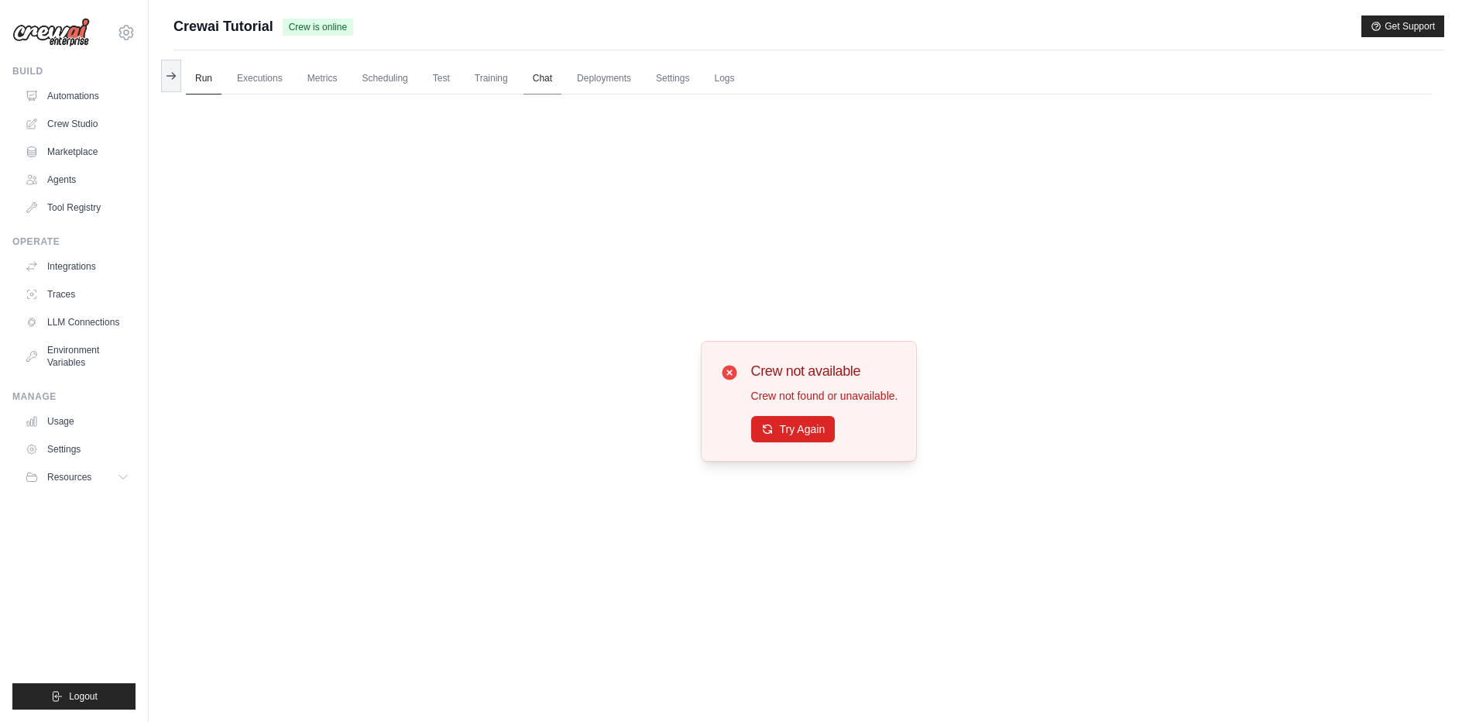
click at [530, 79] on link "Chat" at bounding box center [542, 79] width 38 height 33
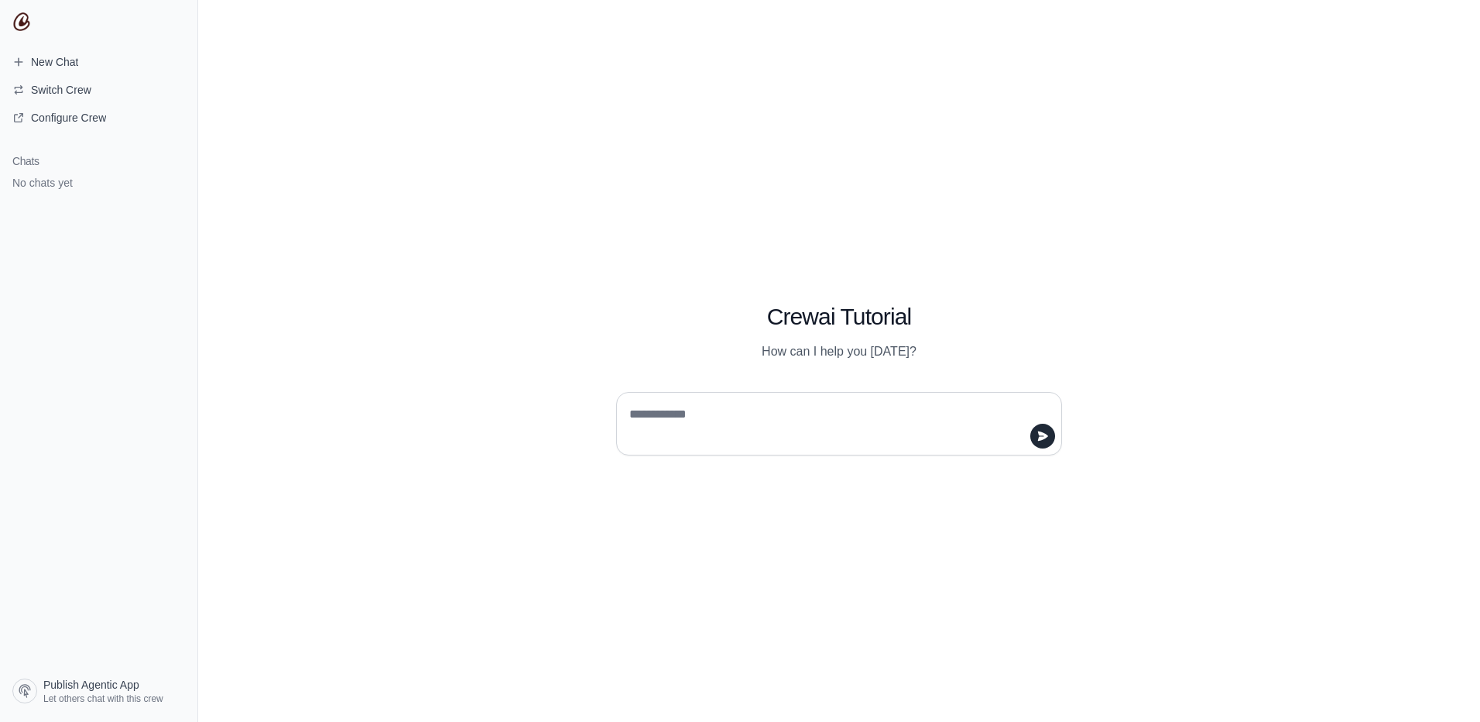
click at [678, 406] on textarea at bounding box center [834, 423] width 417 height 43
type textarea "**"
click at [1041, 434] on icon "submit" at bounding box center [1043, 434] width 10 height 9
